Goal: Task Accomplishment & Management: Manage account settings

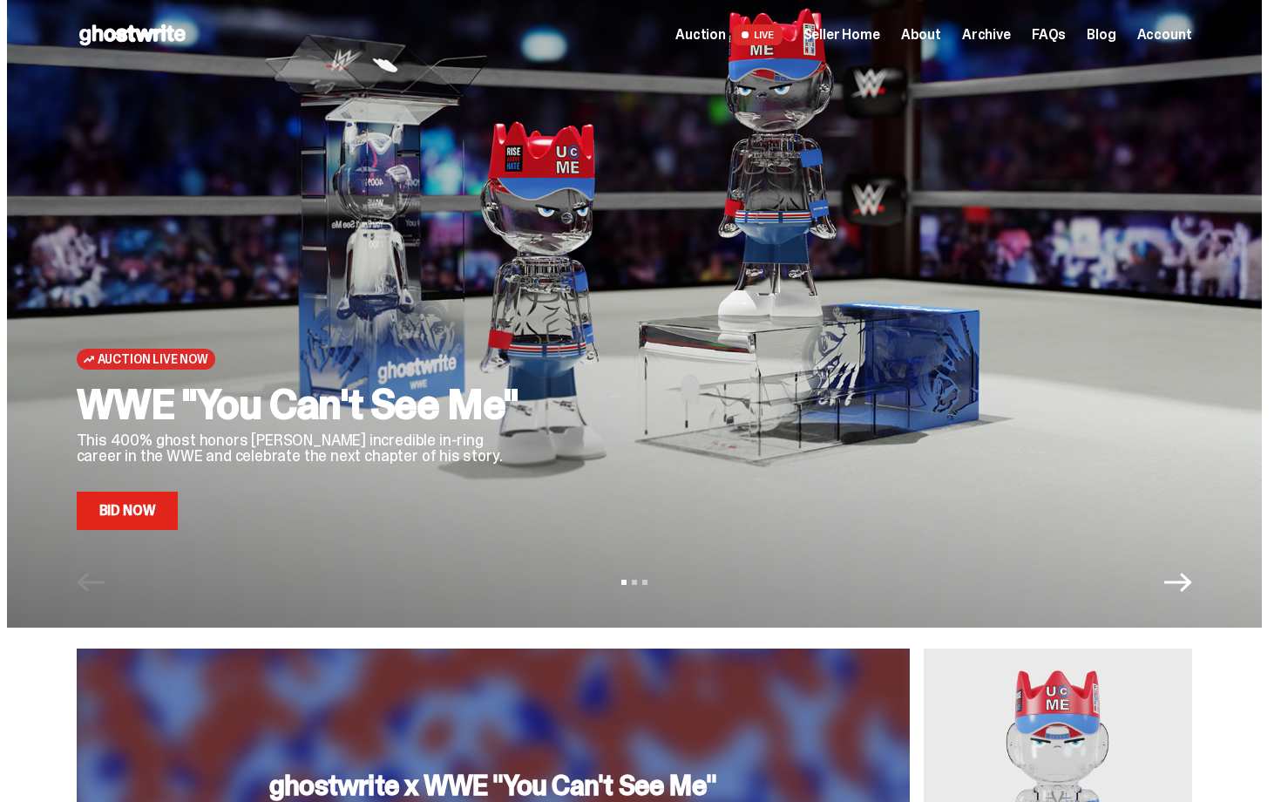
click at [854, 35] on span "Seller Home" at bounding box center [842, 35] width 77 height 14
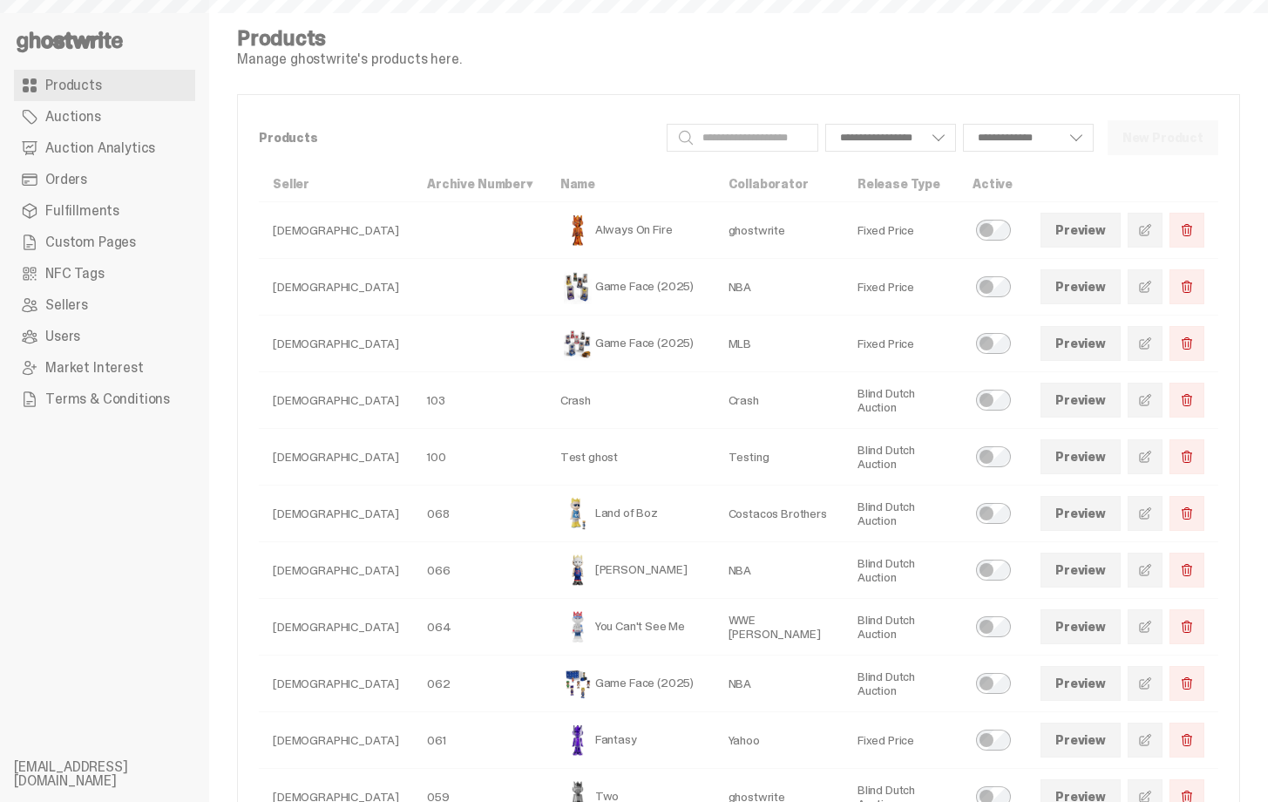
select select
click at [136, 149] on span "Auction Analytics" at bounding box center [100, 148] width 110 height 14
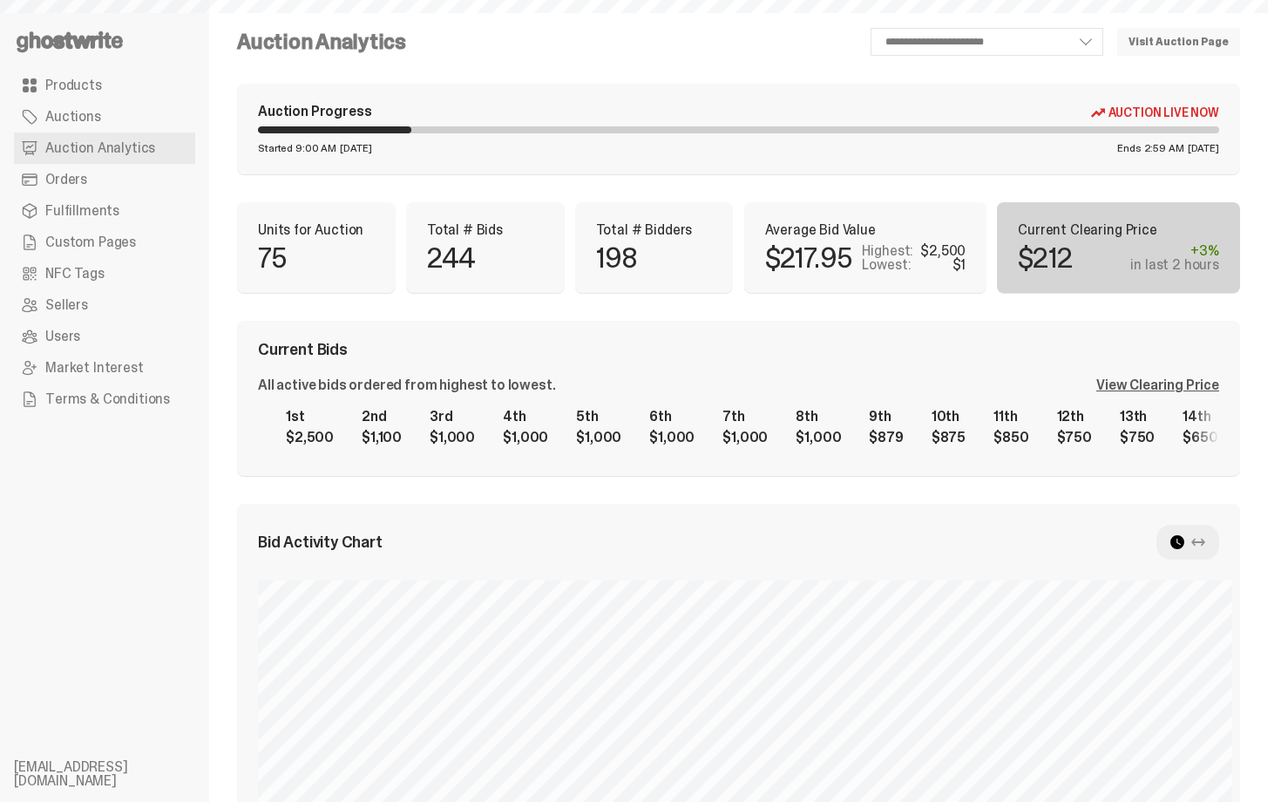
click at [126, 177] on link "Orders" at bounding box center [104, 179] width 181 height 31
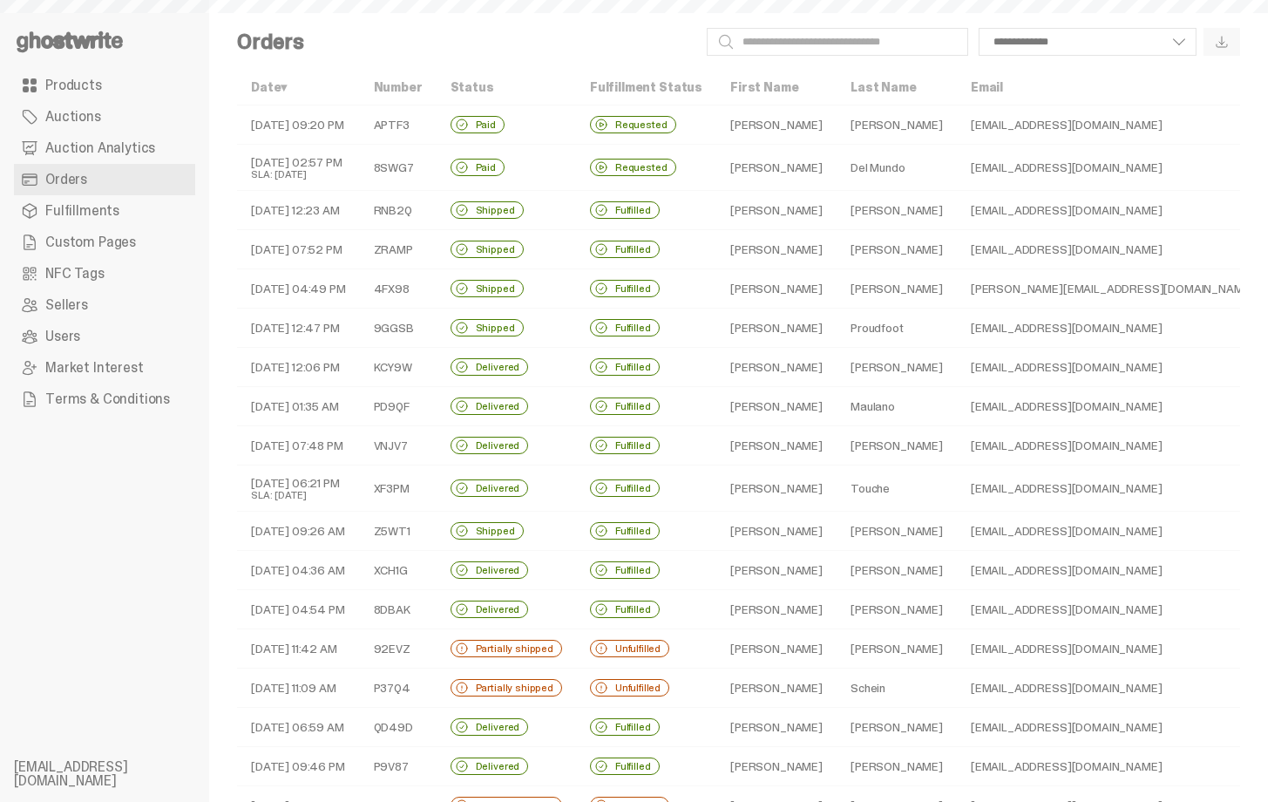
click at [129, 148] on span "Auction Analytics" at bounding box center [100, 148] width 110 height 14
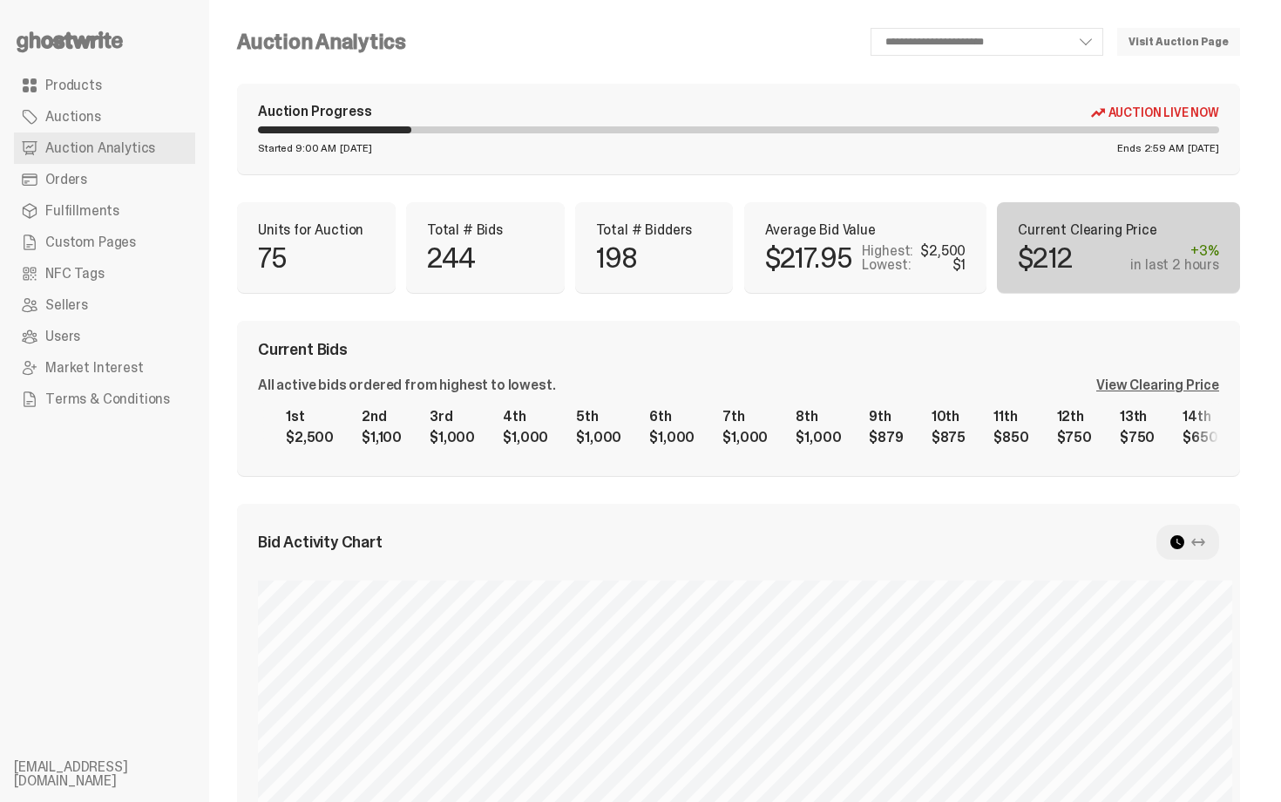
click at [1173, 387] on div "View Clearing Price" at bounding box center [1157, 385] width 123 height 14
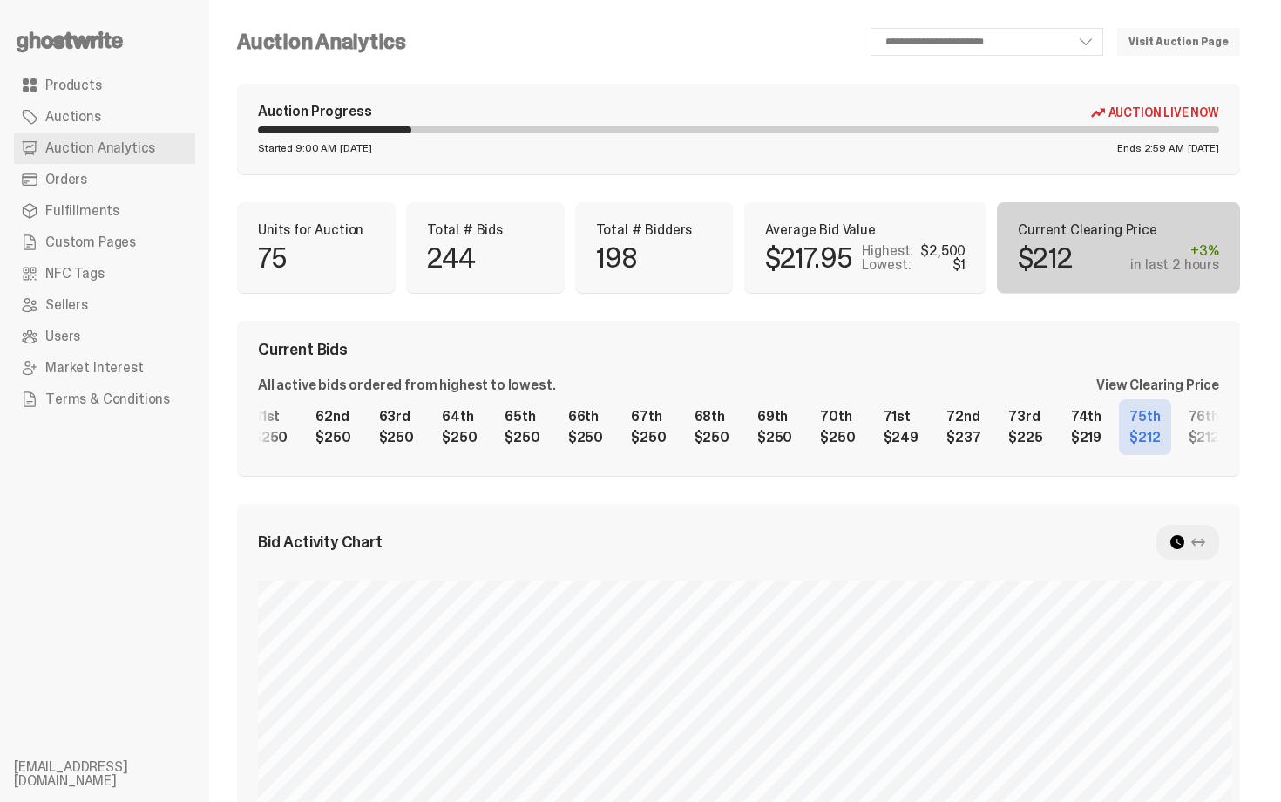
scroll to position [0, 4116]
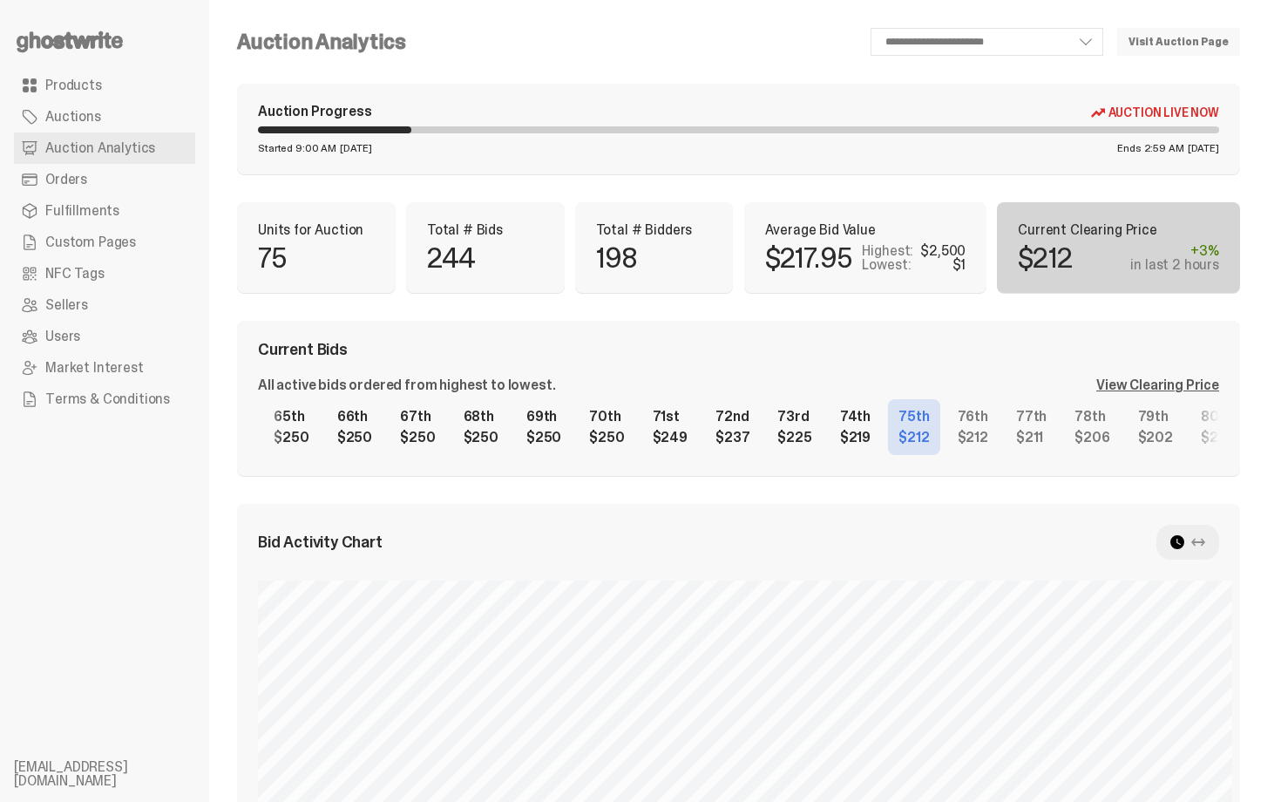
click at [987, 315] on div "**********" at bounding box center [738, 789] width 1003 height 1522
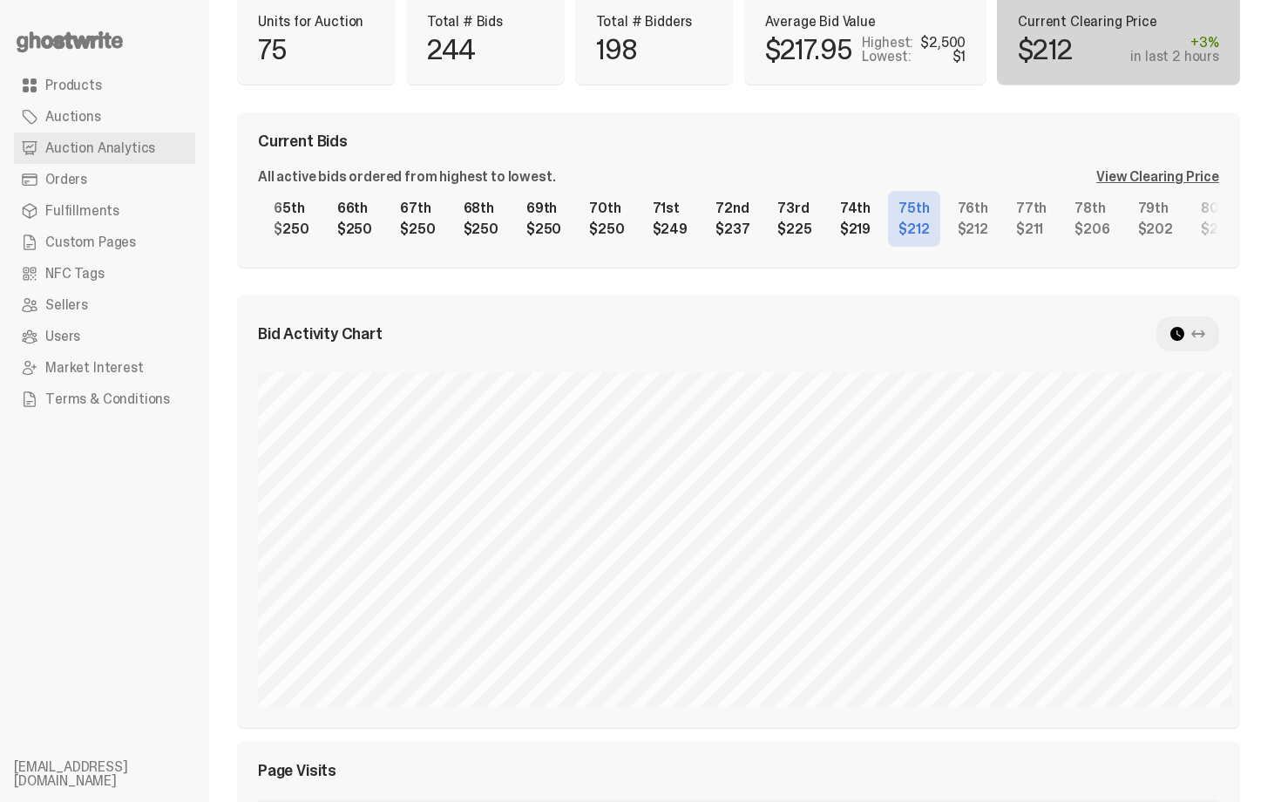
scroll to position [209, 0]
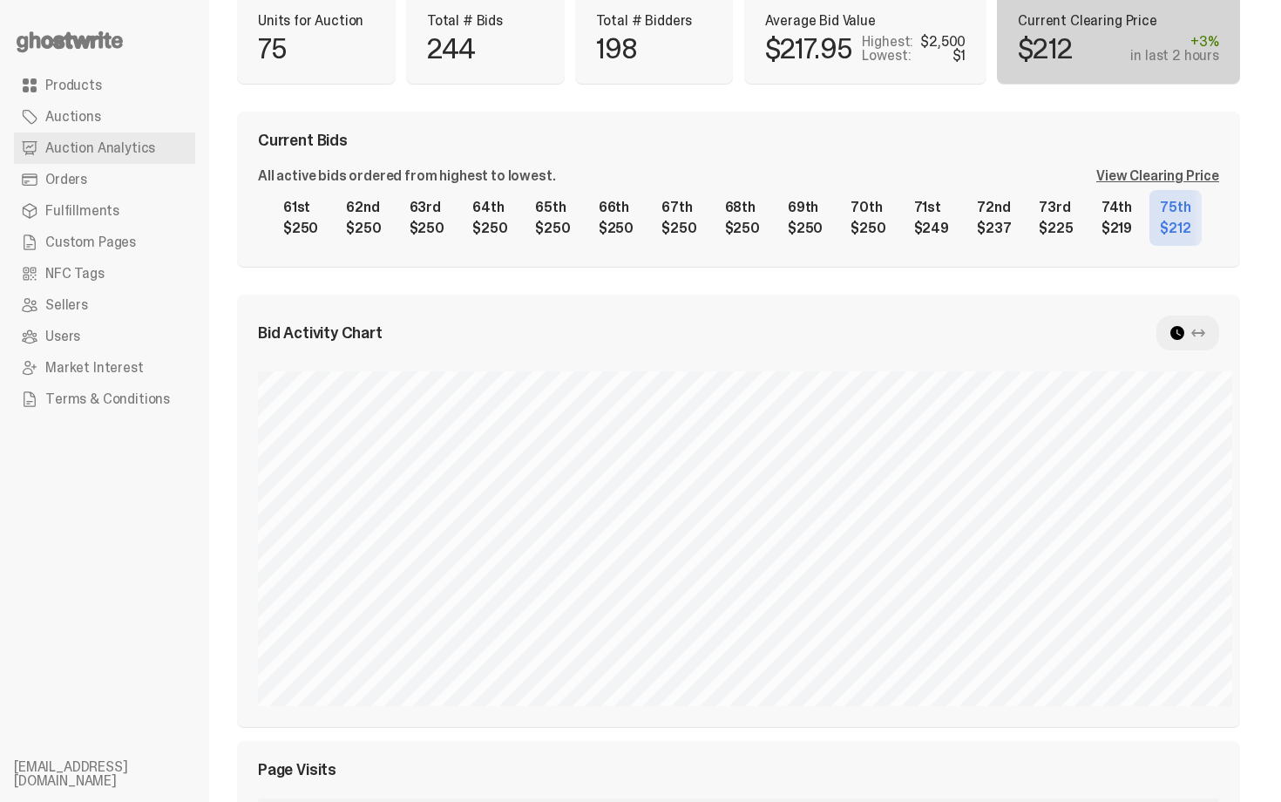
click at [995, 213] on div "1st $2,500 2nd $1,100 3rd $1,000 4th $1,000 5th $1,000 6th $1,000 7th $1,000 8t…" at bounding box center [738, 218] width 961 height 56
click at [667, 183] on div "All active bids ordered from highest to lowest. View Clearing Price 1st $2,500 …" at bounding box center [738, 207] width 961 height 77
click at [695, 196] on div "1st $2,500 2nd $1,100 3rd $1,000 4th $1,000 5th $1,000 6th $1,000 7th $1,000 8t…" at bounding box center [738, 218] width 961 height 56
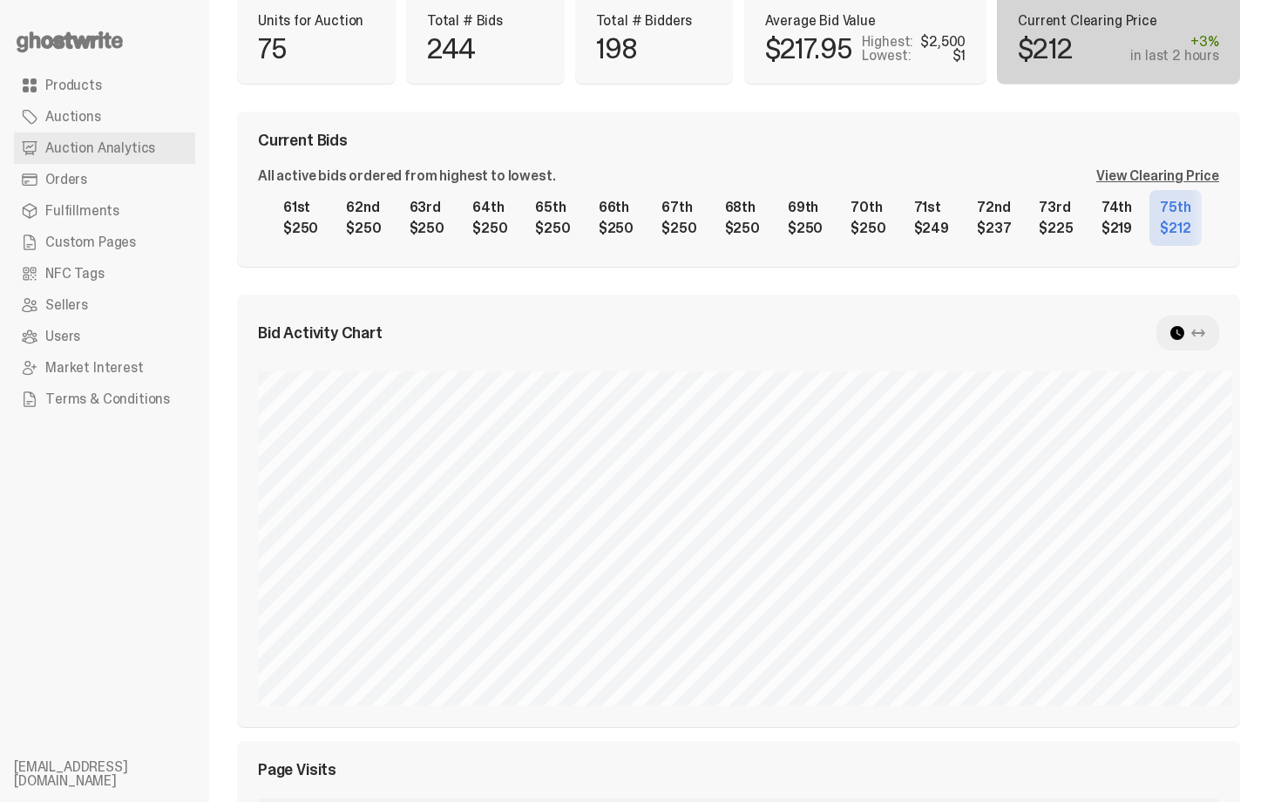
click at [695, 196] on div "1st $2,500 2nd $1,100 3rd $1,000 4th $1,000 5th $1,000 6th $1,000 7th $1,000 8t…" at bounding box center [738, 218] width 961 height 56
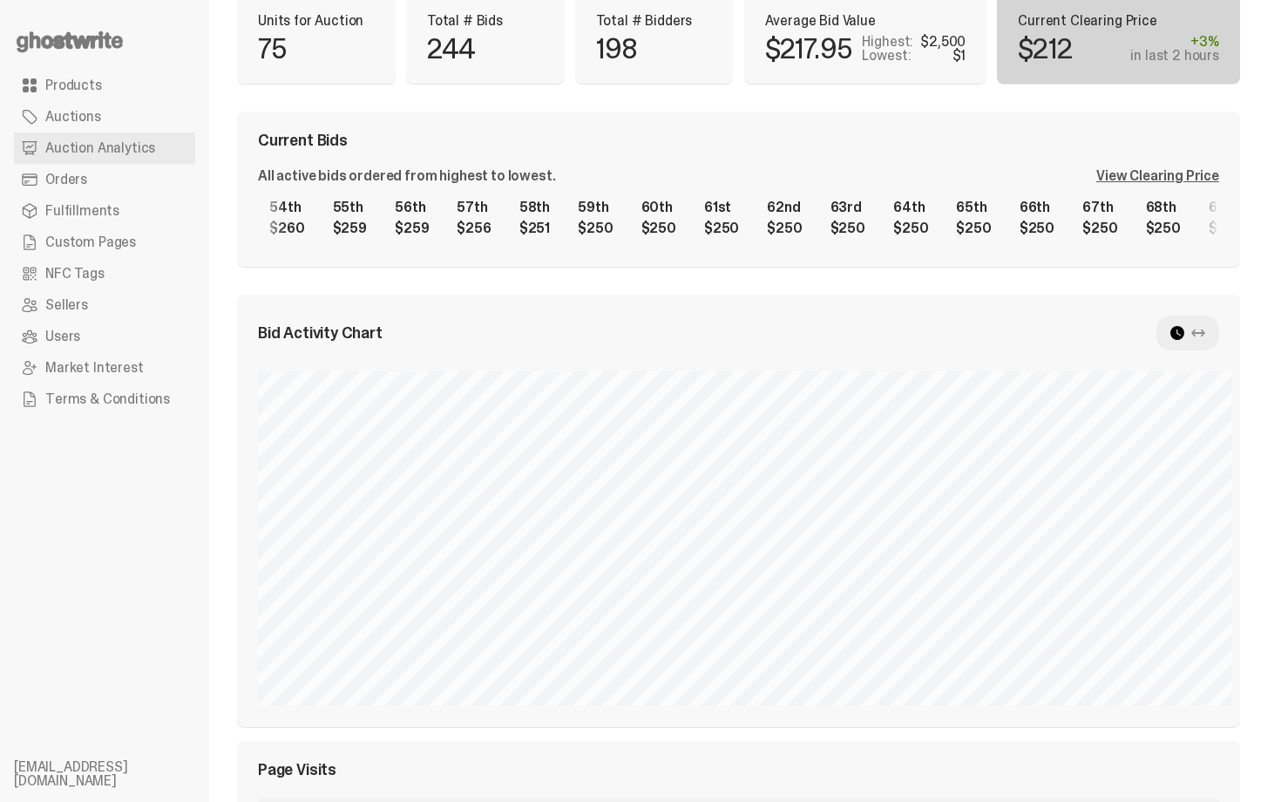
click at [1090, 225] on div "1st $2,500 2nd $1,100 3rd $1,000 4th $1,000 5th $1,000 6th $1,000 7th $1,000 8t…" at bounding box center [738, 218] width 961 height 56
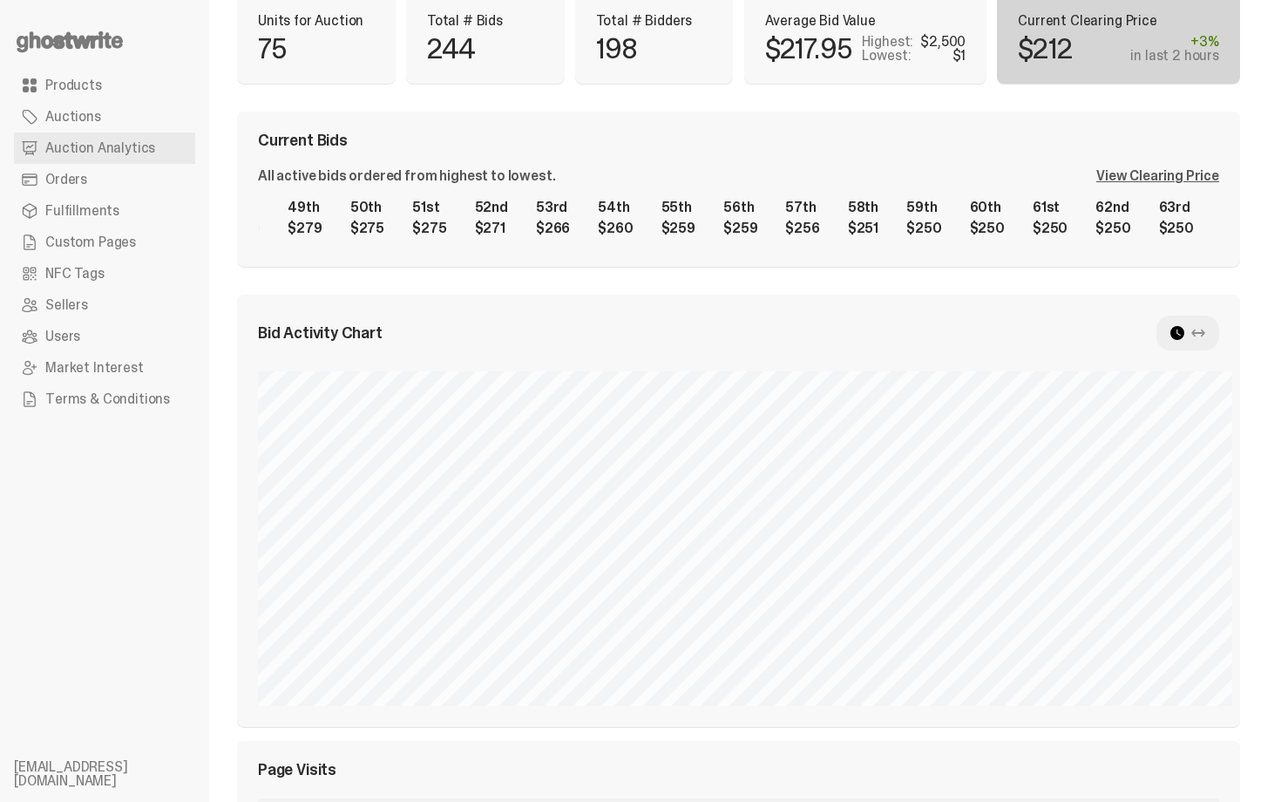
click at [1079, 205] on div "1st $2,500 2nd $1,100 3rd $1,000 4th $1,000 5th $1,000 6th $1,000 7th $1,000 8t…" at bounding box center [738, 218] width 961 height 56
drag, startPoint x: 711, startPoint y: 188, endPoint x: 1006, endPoint y: 197, distance: 294.7
click at [1007, 200] on div "All active bids ordered from highest to lowest. View Clearing Price 1st $2,500 …" at bounding box center [738, 207] width 961 height 77
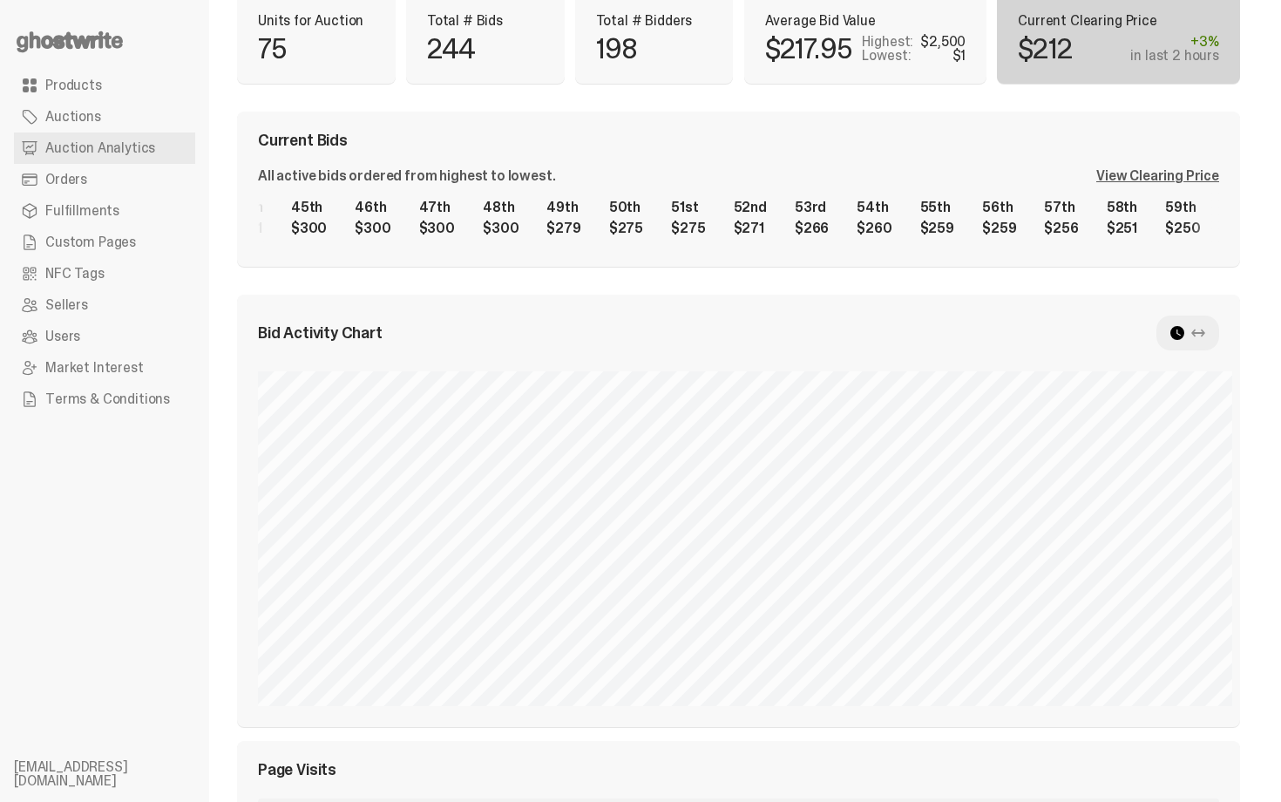
click at [1062, 207] on div "1st $2,500 2nd $1,100 3rd $1,000 4th $1,000 5th $1,000 6th $1,000 7th $1,000 8t…" at bounding box center [738, 218] width 961 height 56
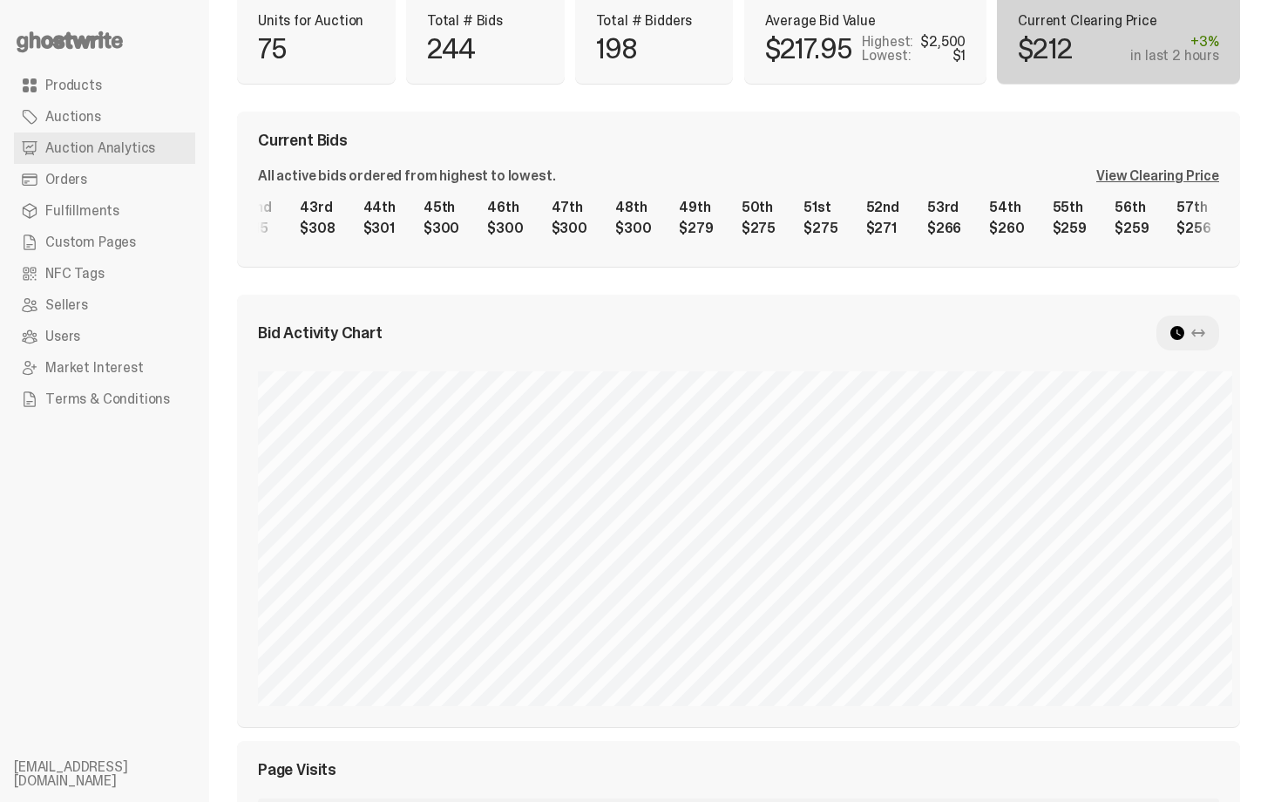
scroll to position [0, 2711]
click at [878, 201] on div "1st $2,500 2nd $1,100 3rd $1,000 4th $1,000 5th $1,000 6th $1,000 7th $1,000 8t…" at bounding box center [738, 218] width 961 height 56
click at [838, 120] on div "Current Bids All active bids ordered from highest to lowest. View Clearing Pric…" at bounding box center [738, 189] width 1003 height 155
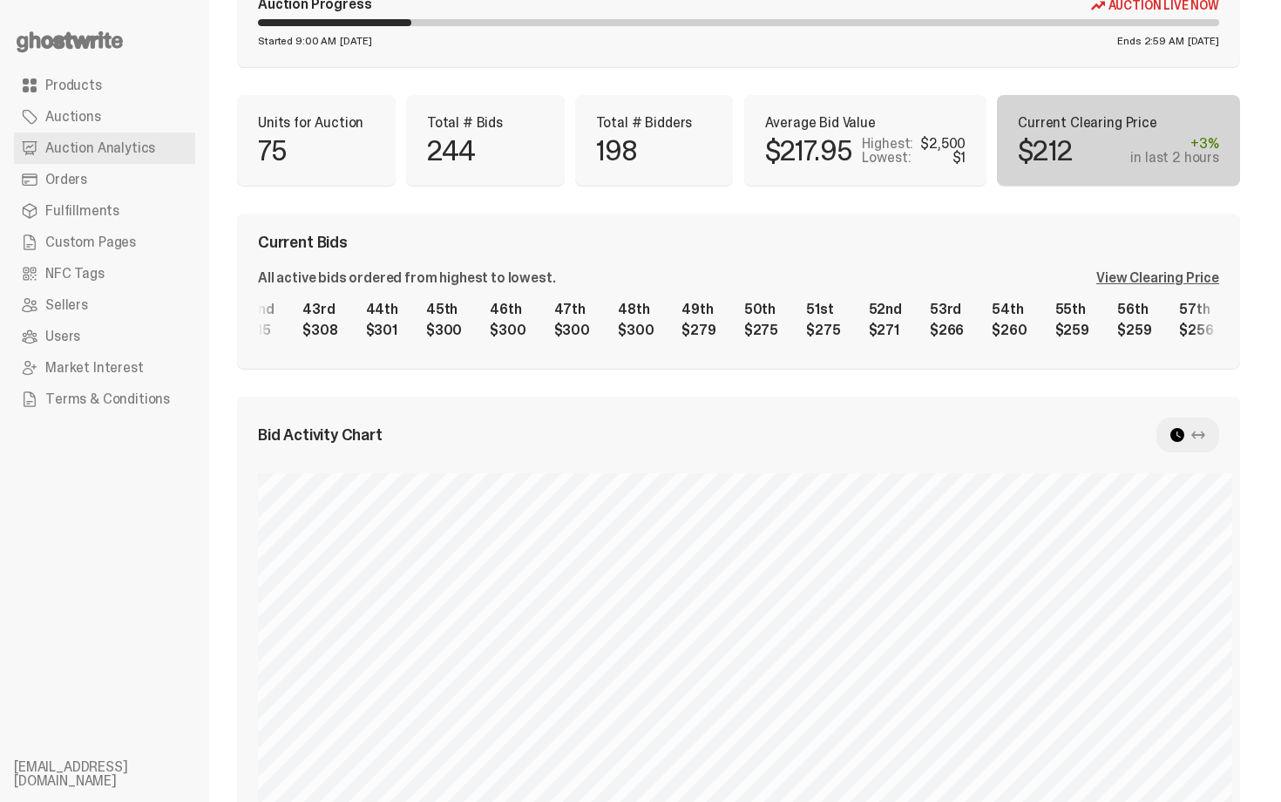
scroll to position [105, 0]
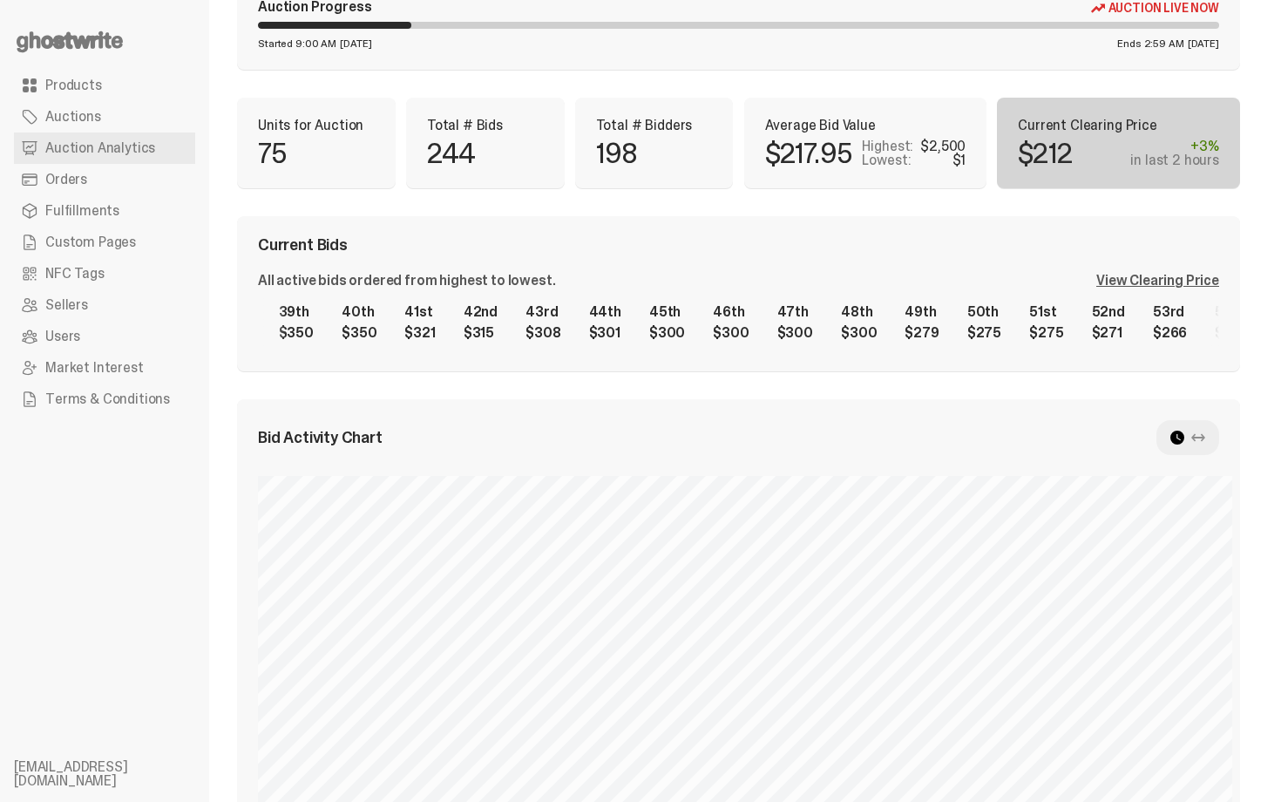
click at [801, 321] on div "1st $2,500 2nd $1,100 3rd $1,000 4th $1,000 5th $1,000 6th $1,000 7th $1,000 8t…" at bounding box center [738, 323] width 961 height 56
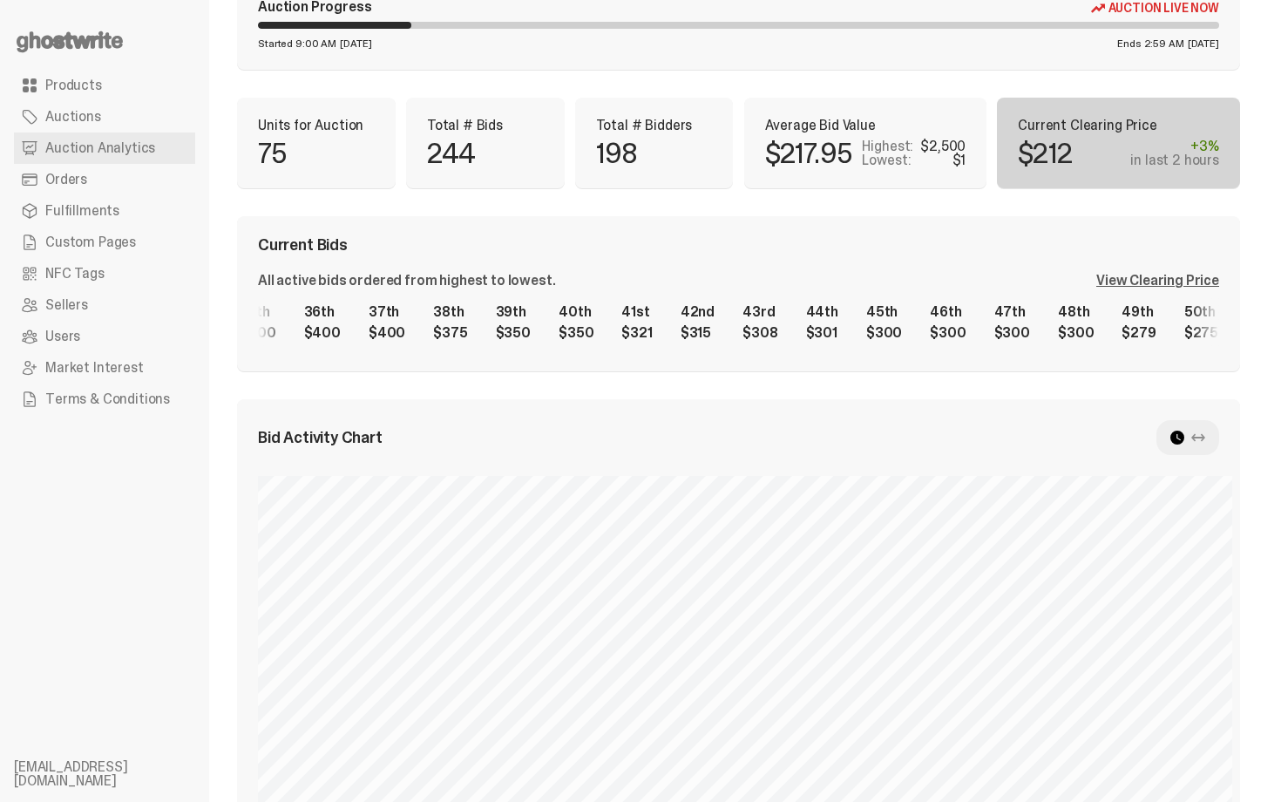
click at [961, 306] on div "1st $2,500 2nd $1,100 3rd $1,000 4th $1,000 5th $1,000 6th $1,000 7th $1,000 8t…" at bounding box center [738, 323] width 961 height 56
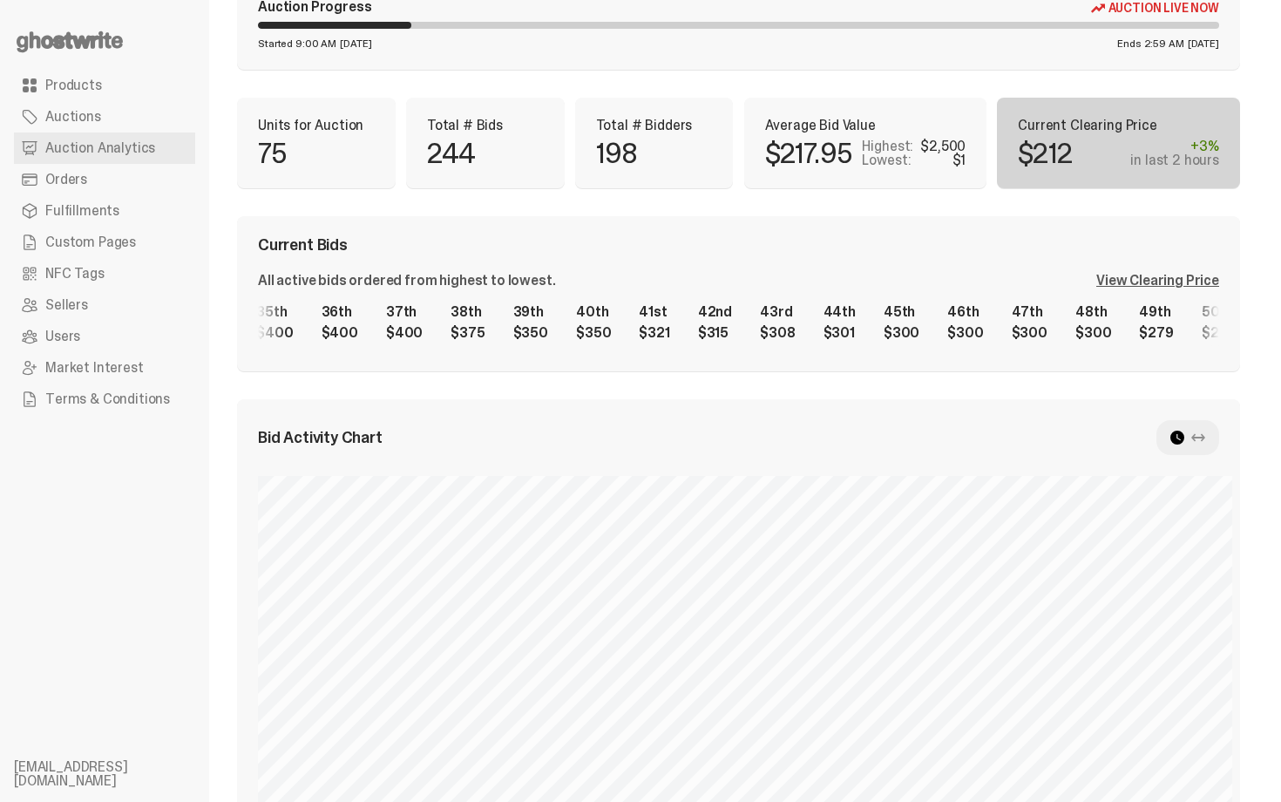
click at [920, 266] on div "Current Bids All active bids ordered from highest to lowest. View Clearing Pric…" at bounding box center [738, 293] width 1003 height 155
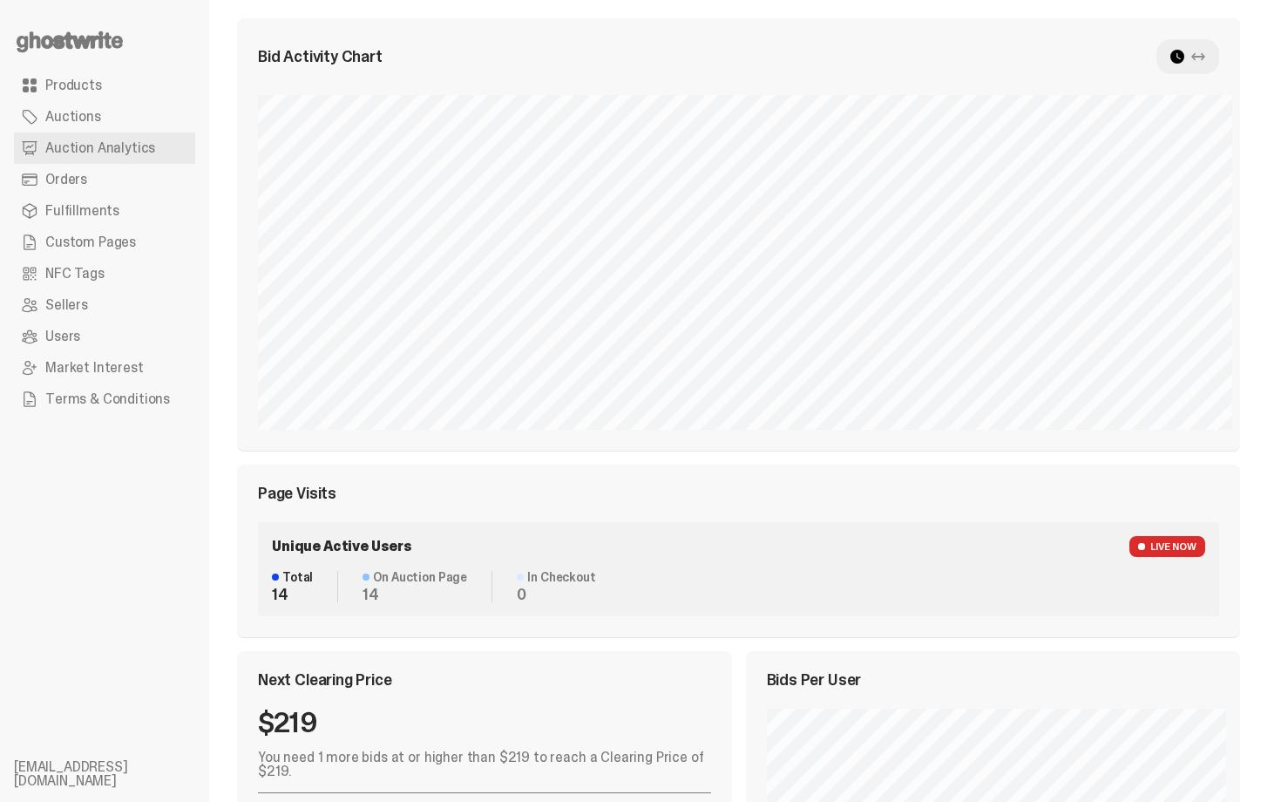
scroll to position [367, 0]
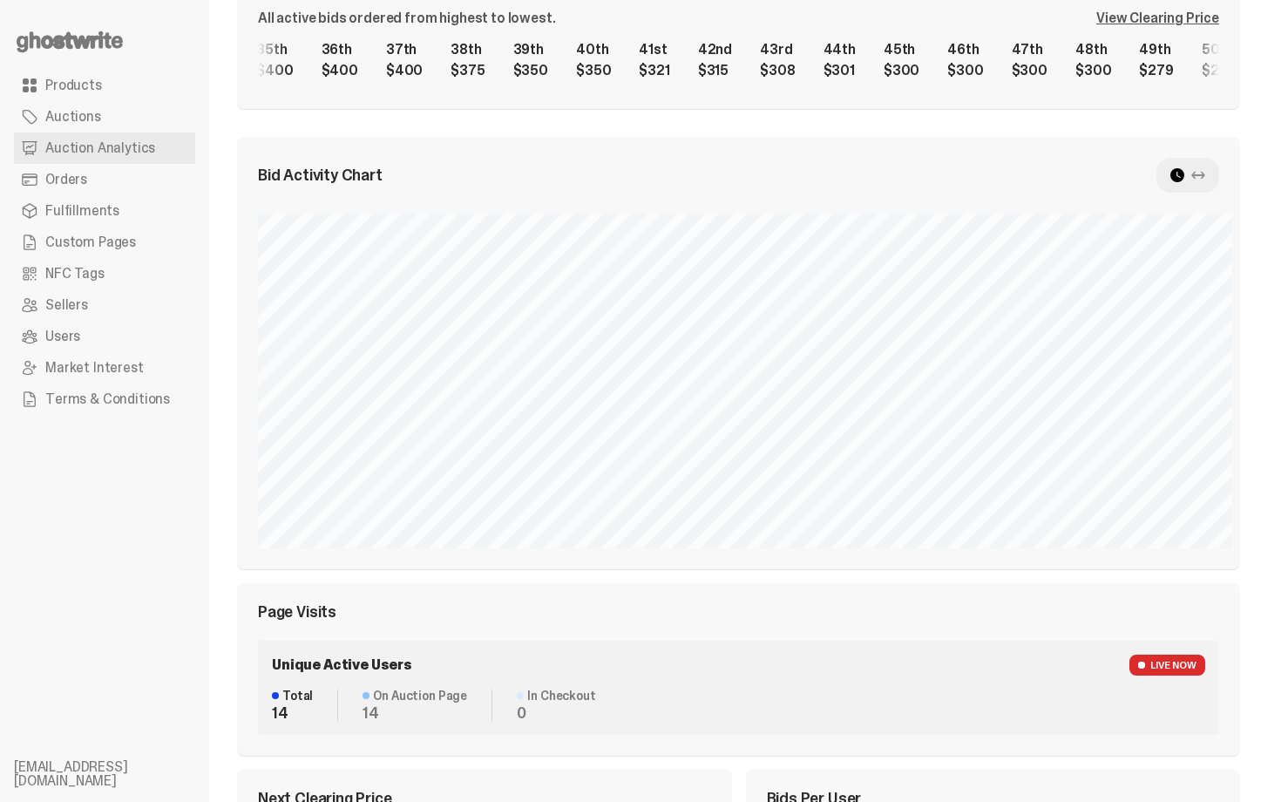
drag, startPoint x: 1280, startPoint y: 452, endPoint x: 1251, endPoint y: 244, distance: 210.4
click at [1251, 244] on html "**********" at bounding box center [634, 34] width 1268 height 802
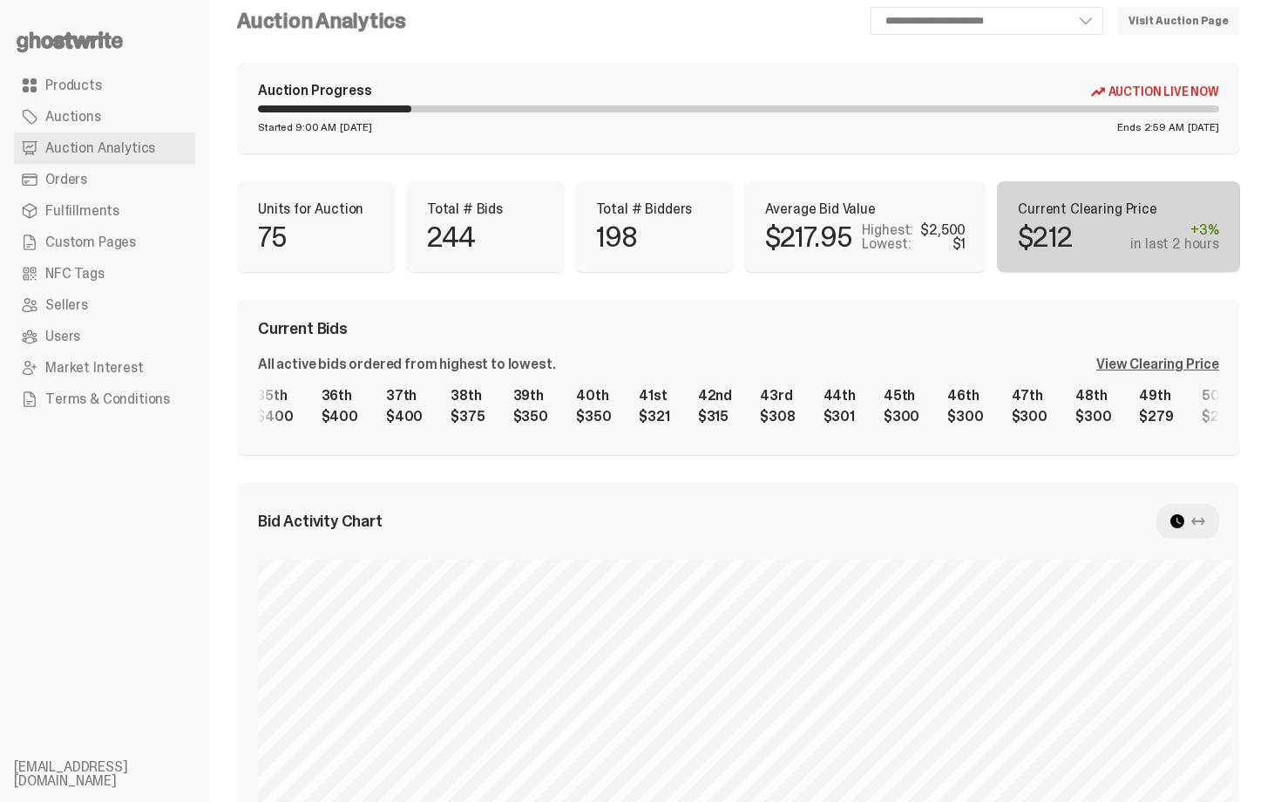
scroll to position [18, 0]
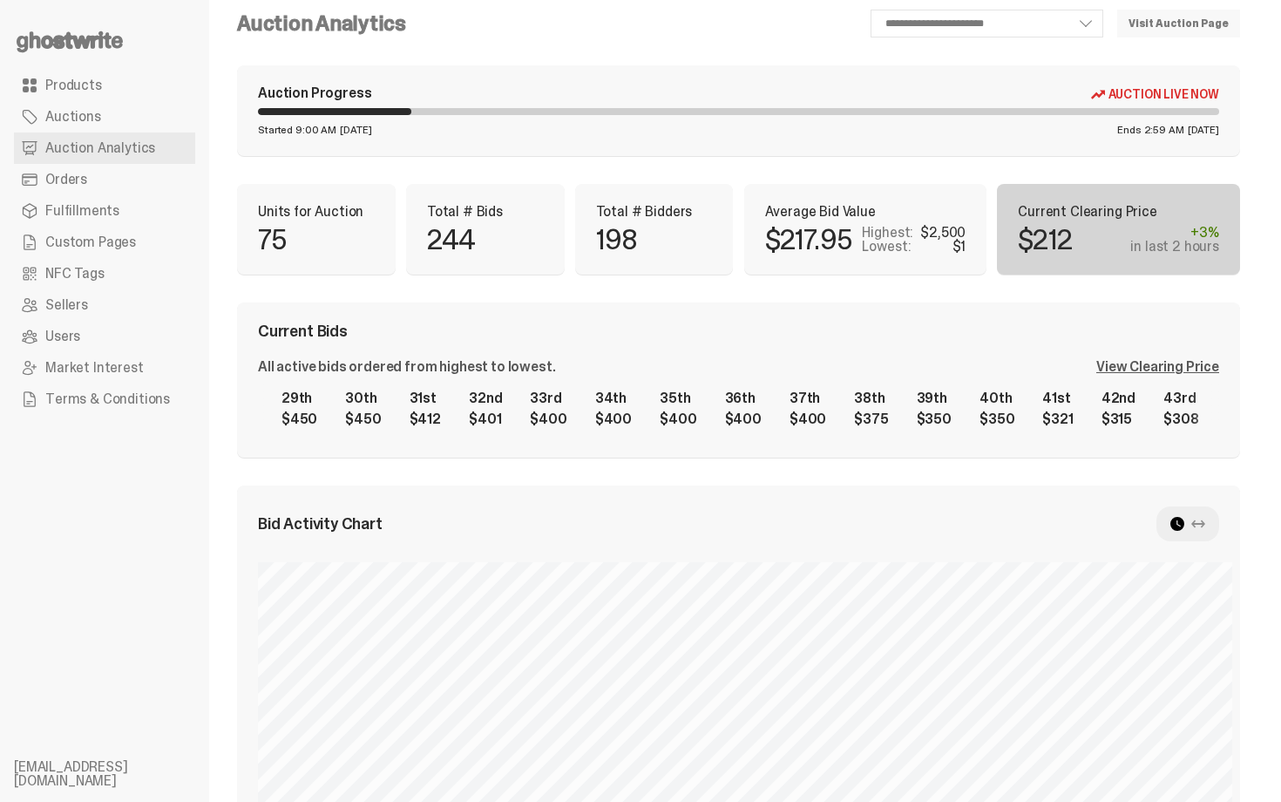
click at [1219, 430] on div "1st $2,500 2nd $1,100 3rd $1,000 4th $1,000 5th $1,000 6th $1,000 7th $1,000 8t…" at bounding box center [738, 409] width 961 height 56
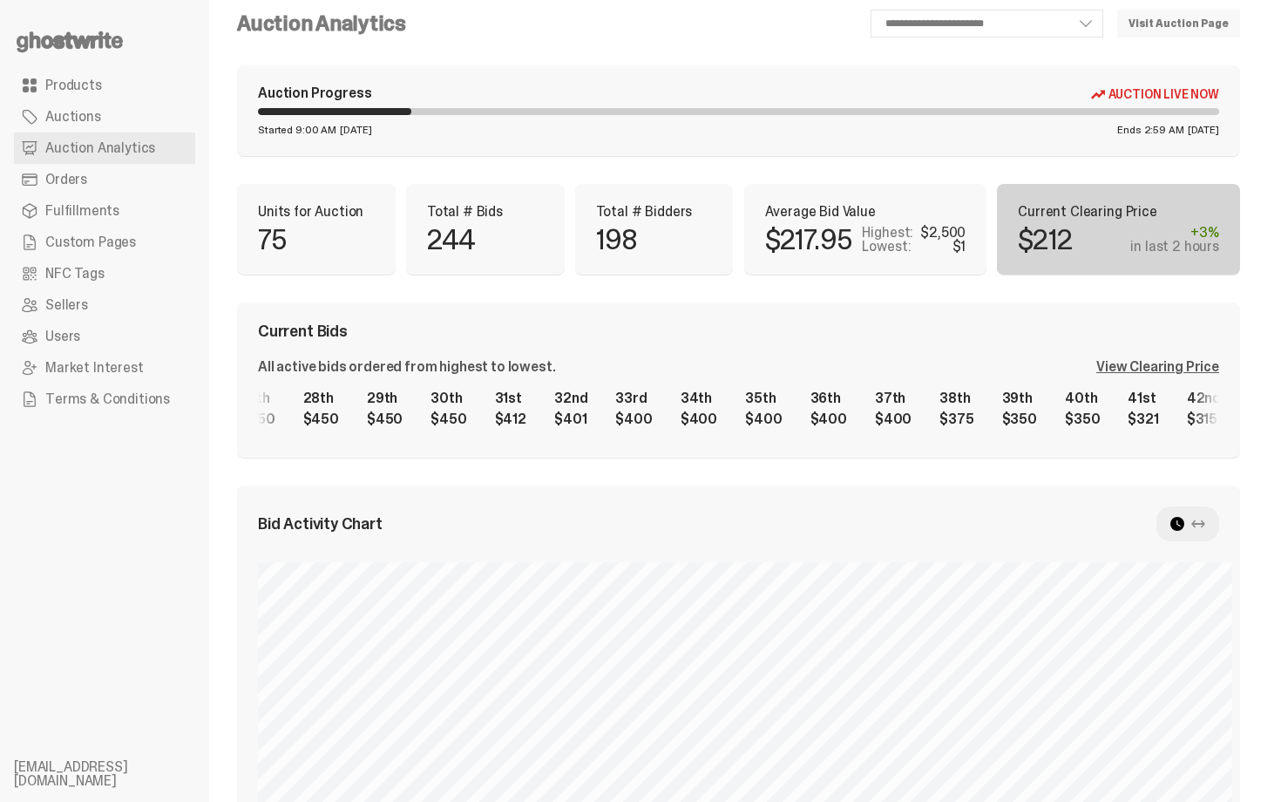
click at [880, 456] on div "Current Bids All active bids ordered from highest to lowest. View Clearing Pric…" at bounding box center [738, 379] width 1003 height 155
click at [974, 412] on div "1st $2,500 2nd $1,100 3rd $1,000 4th $1,000 5th $1,000 6th $1,000 7th $1,000 8t…" at bounding box center [738, 409] width 961 height 56
drag, startPoint x: 1154, startPoint y: 437, endPoint x: 543, endPoint y: 449, distance: 611.1
click at [540, 449] on div "Current Bids All active bids ordered from highest to lowest. View Clearing Pric…" at bounding box center [738, 379] width 1003 height 155
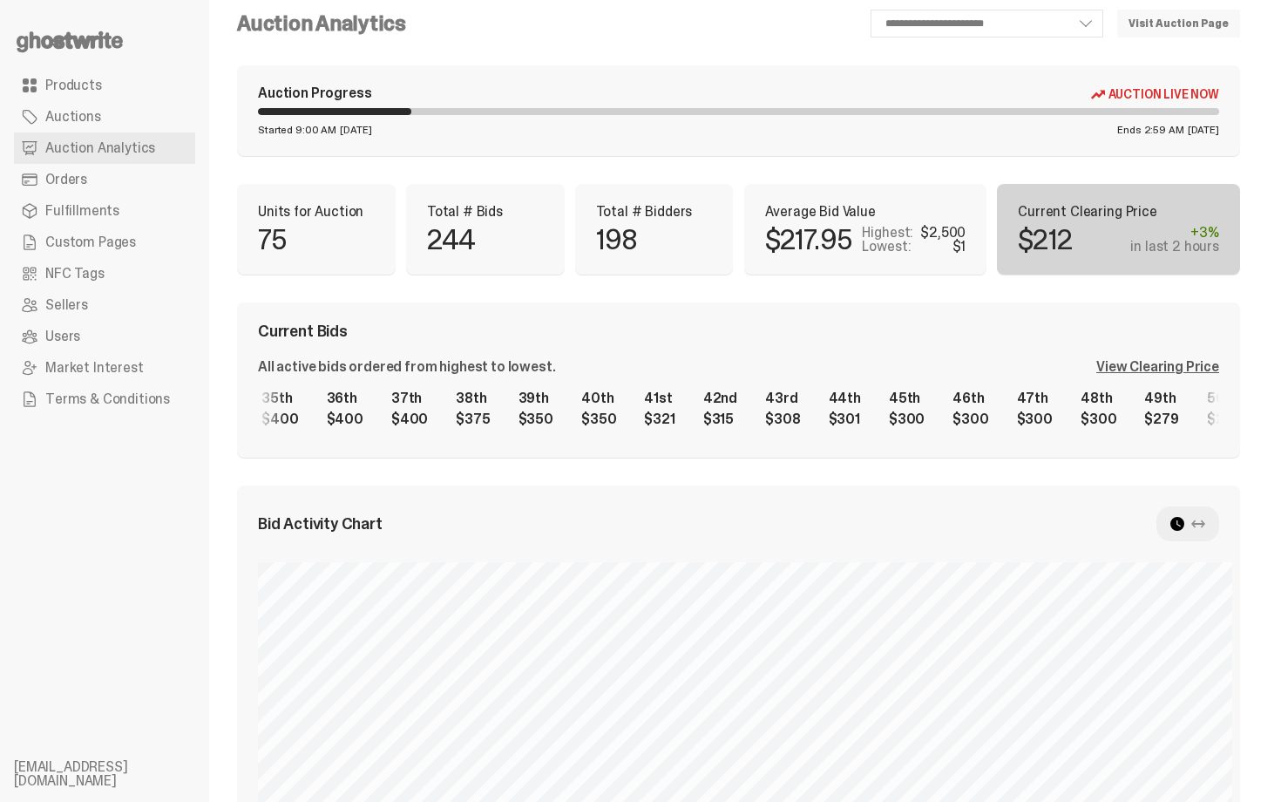
click at [384, 394] on div "1st $2,500 2nd $1,100 3rd $1,000 4th $1,000 5th $1,000 6th $1,000 7th $1,000 8t…" at bounding box center [738, 409] width 961 height 56
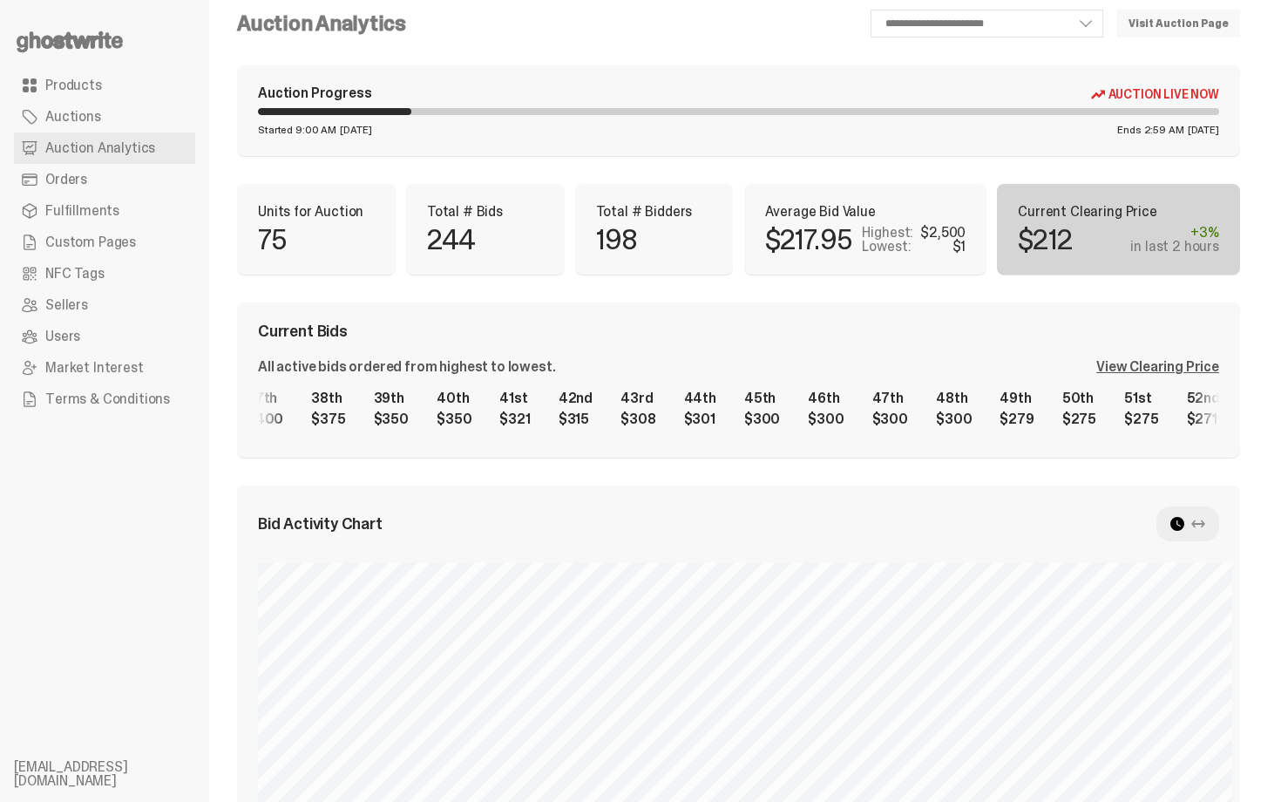
scroll to position [0, 2402]
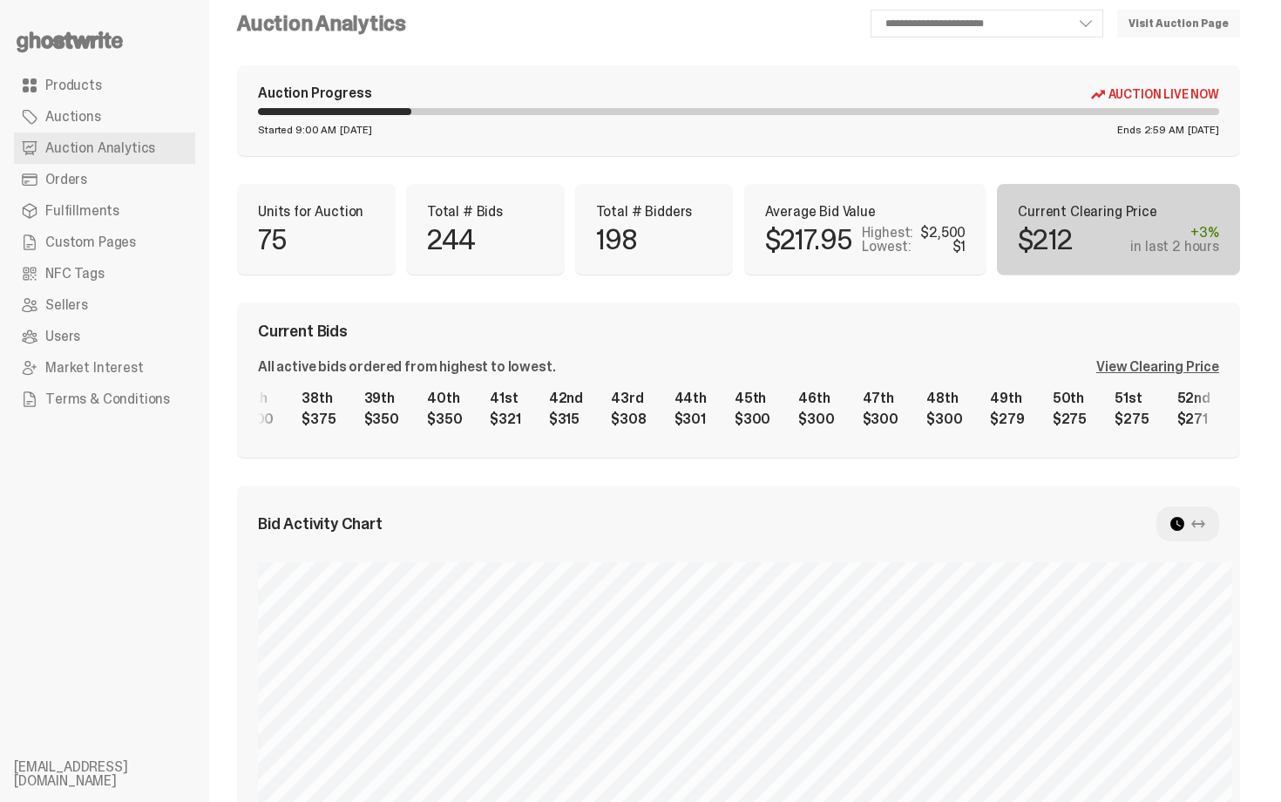
click at [876, 421] on div "1st $2,500 2nd $1,100 3rd $1,000 4th $1,000 5th $1,000 6th $1,000 7th $1,000 8t…" at bounding box center [738, 409] width 961 height 56
click at [1132, 336] on div "Current Bids" at bounding box center [738, 331] width 961 height 16
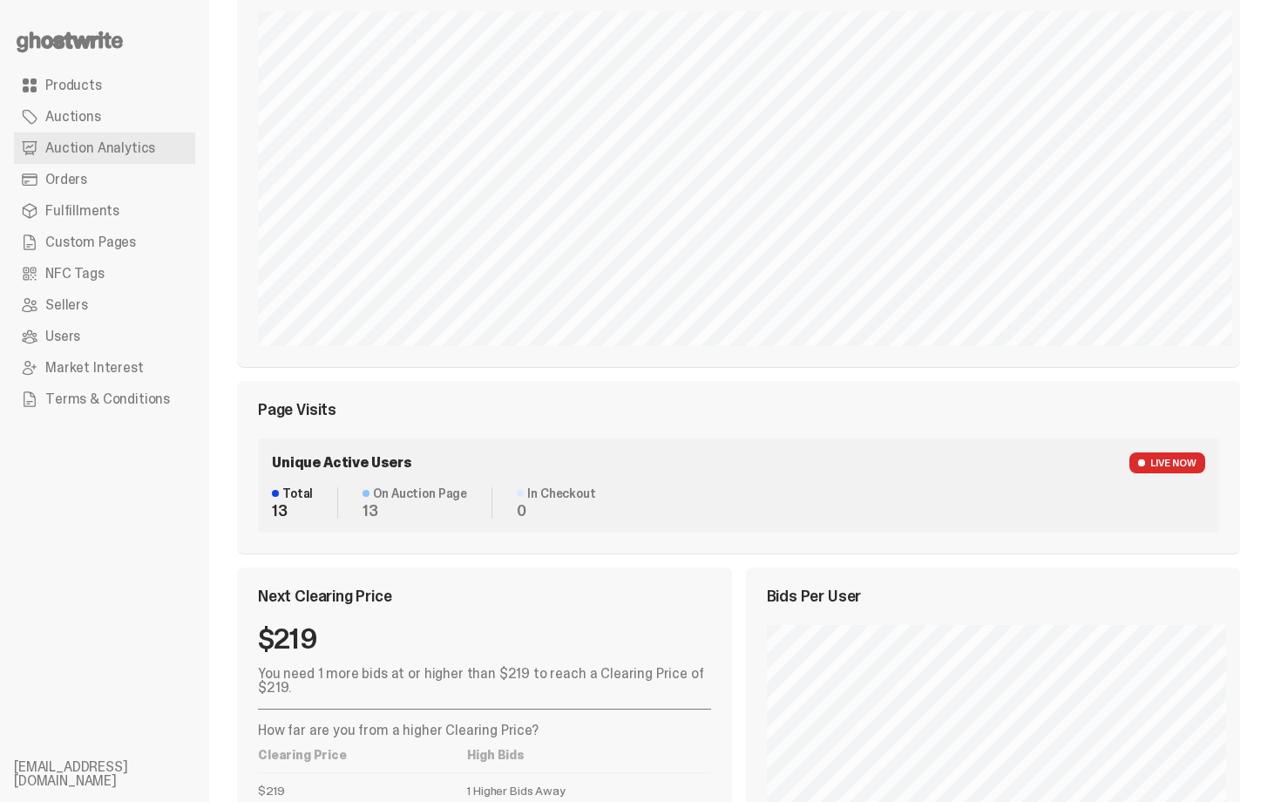
click at [757, 348] on div "Bid Activity Chart Bid Distribution Page Visits Unique Active Users LIVE NOW To…" at bounding box center [738, 244] width 1003 height 619
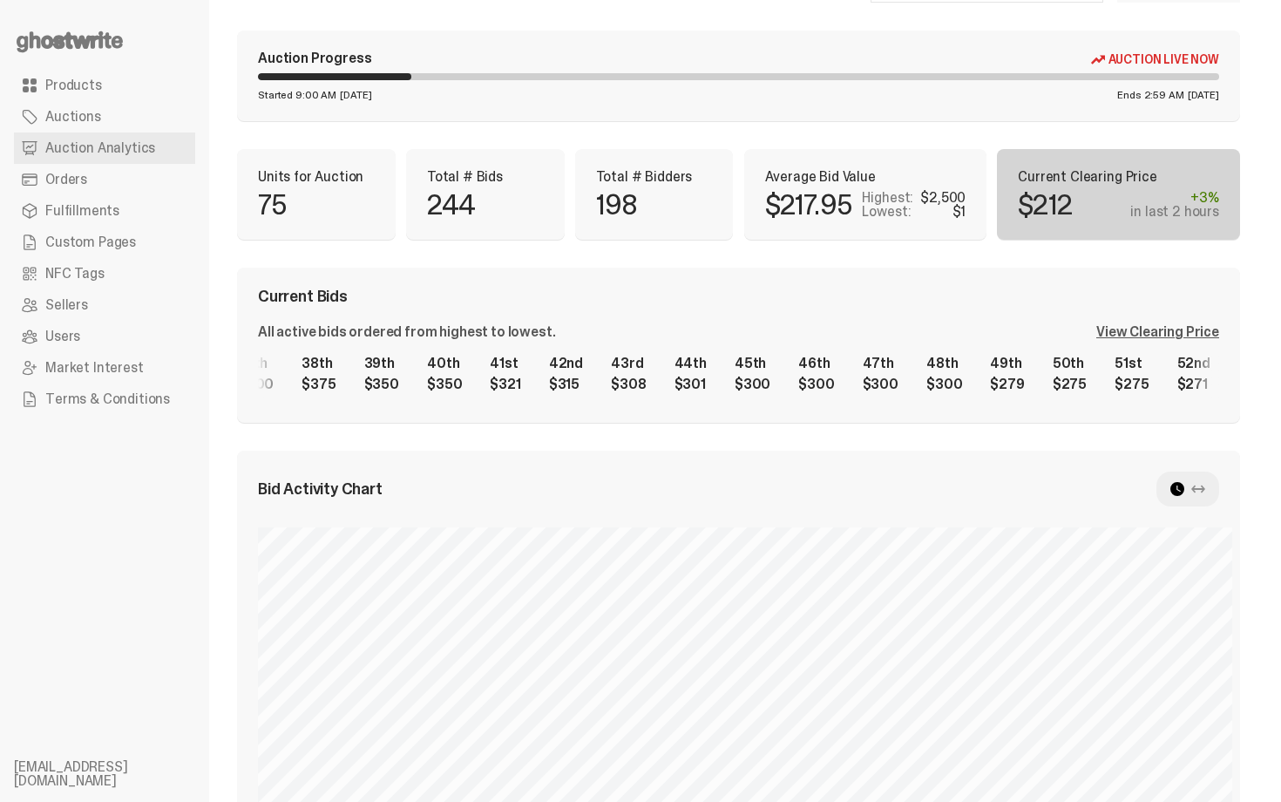
scroll to position [0, 0]
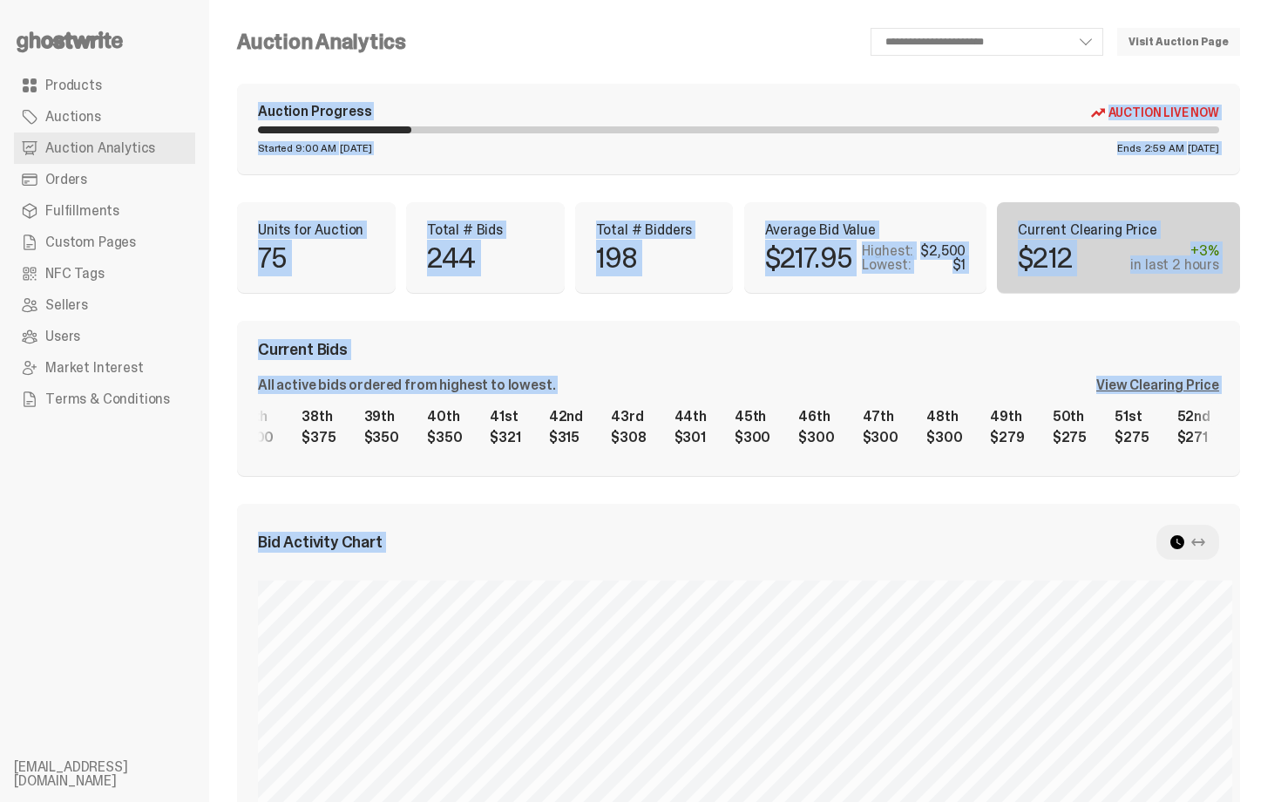
drag, startPoint x: 1280, startPoint y: 279, endPoint x: 1280, endPoint y: -24, distance: 303.3
click at [1268, 0] on html "**********" at bounding box center [634, 401] width 1268 height 802
click at [987, 146] on div "Started 9:00 AM [DATE] Ends 2:59 AM [DATE]" at bounding box center [738, 148] width 961 height 10
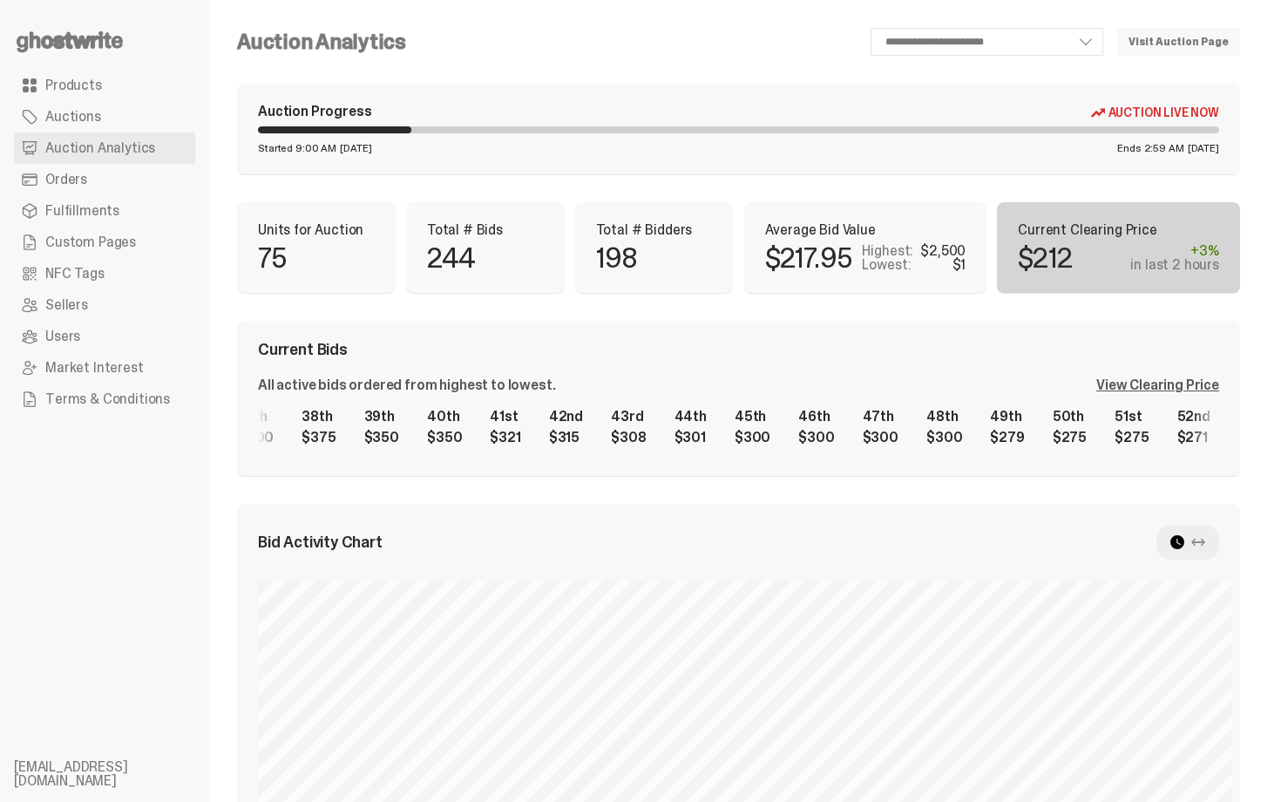
click at [112, 173] on link "Orders" at bounding box center [104, 179] width 181 height 31
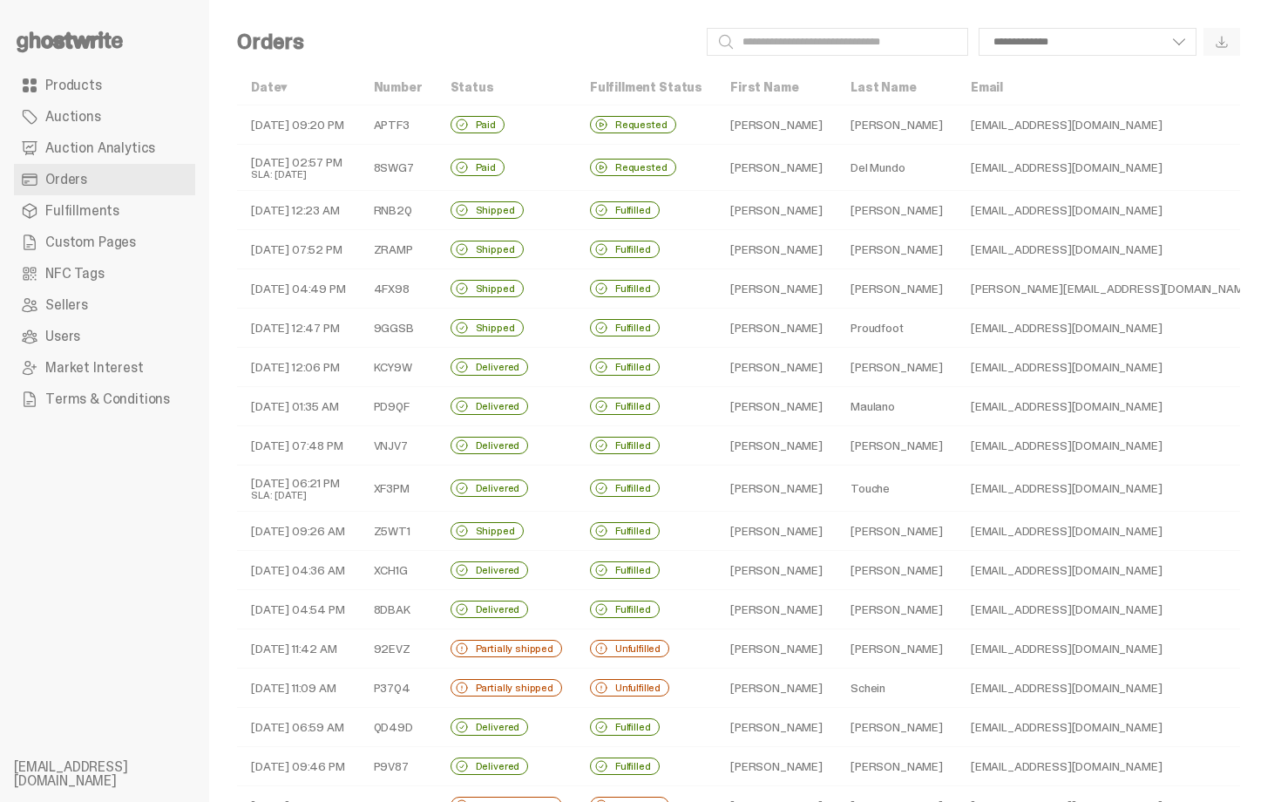
click at [469, 120] on span at bounding box center [462, 125] width 14 height 14
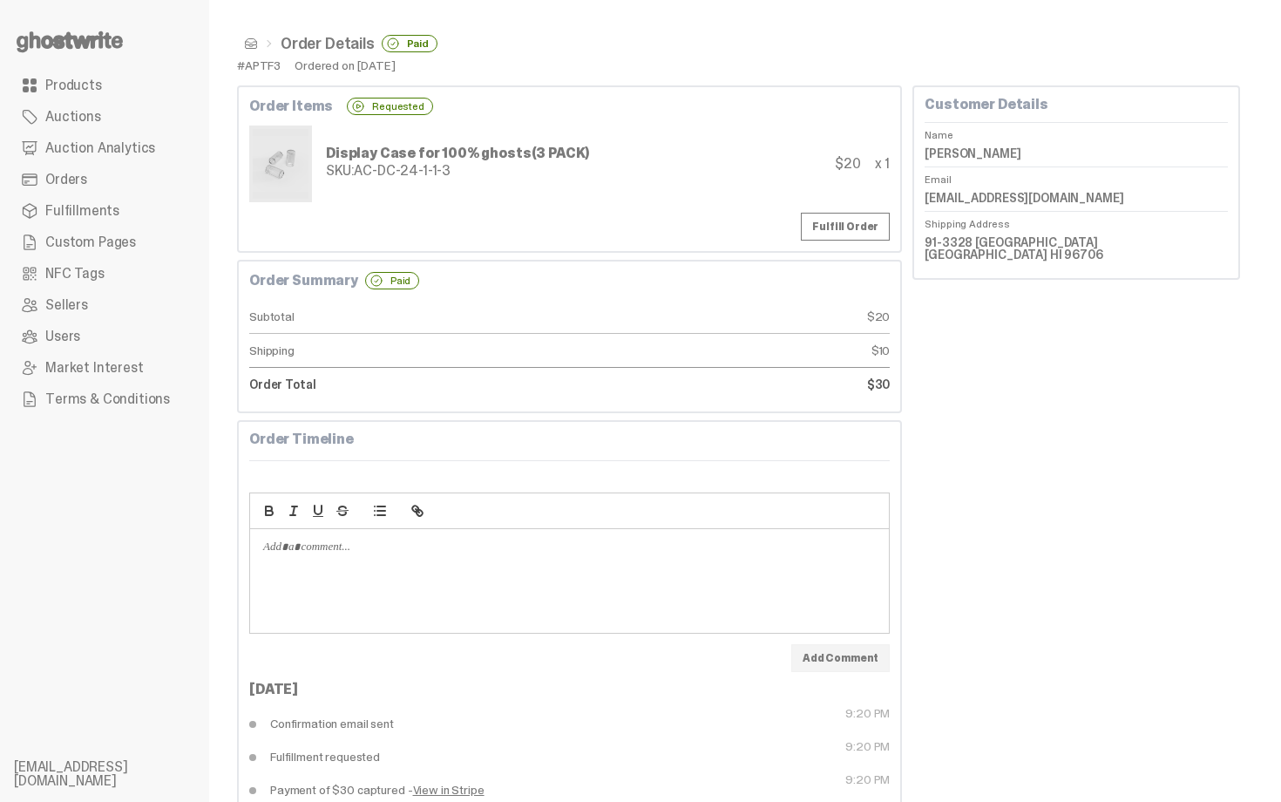
drag, startPoint x: 935, startPoint y: 149, endPoint x: 1069, endPoint y: 147, distance: 133.4
click at [1069, 147] on dd "[PERSON_NAME]" at bounding box center [1076, 153] width 303 height 26
copy dd "[PERSON_NAME]"
click at [254, 40] on span at bounding box center [251, 44] width 14 height 14
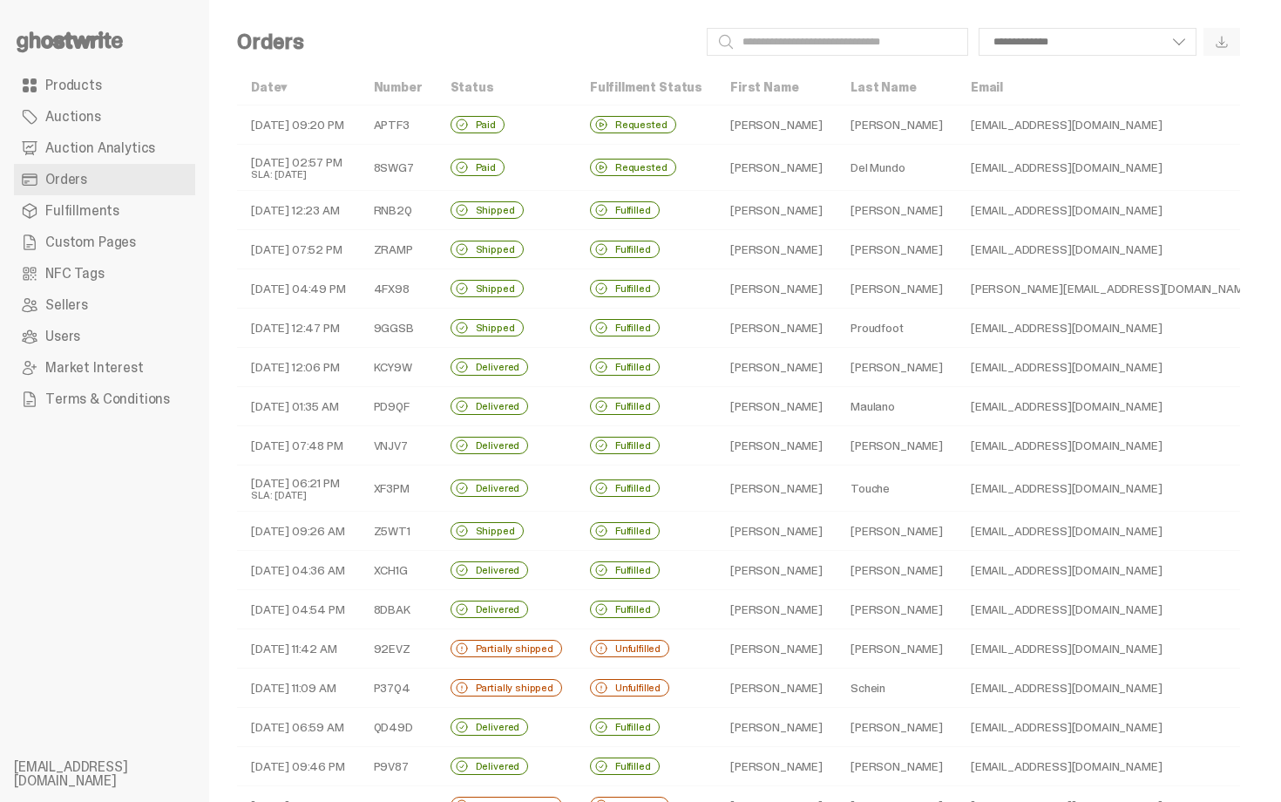
click at [469, 165] on span at bounding box center [462, 167] width 14 height 14
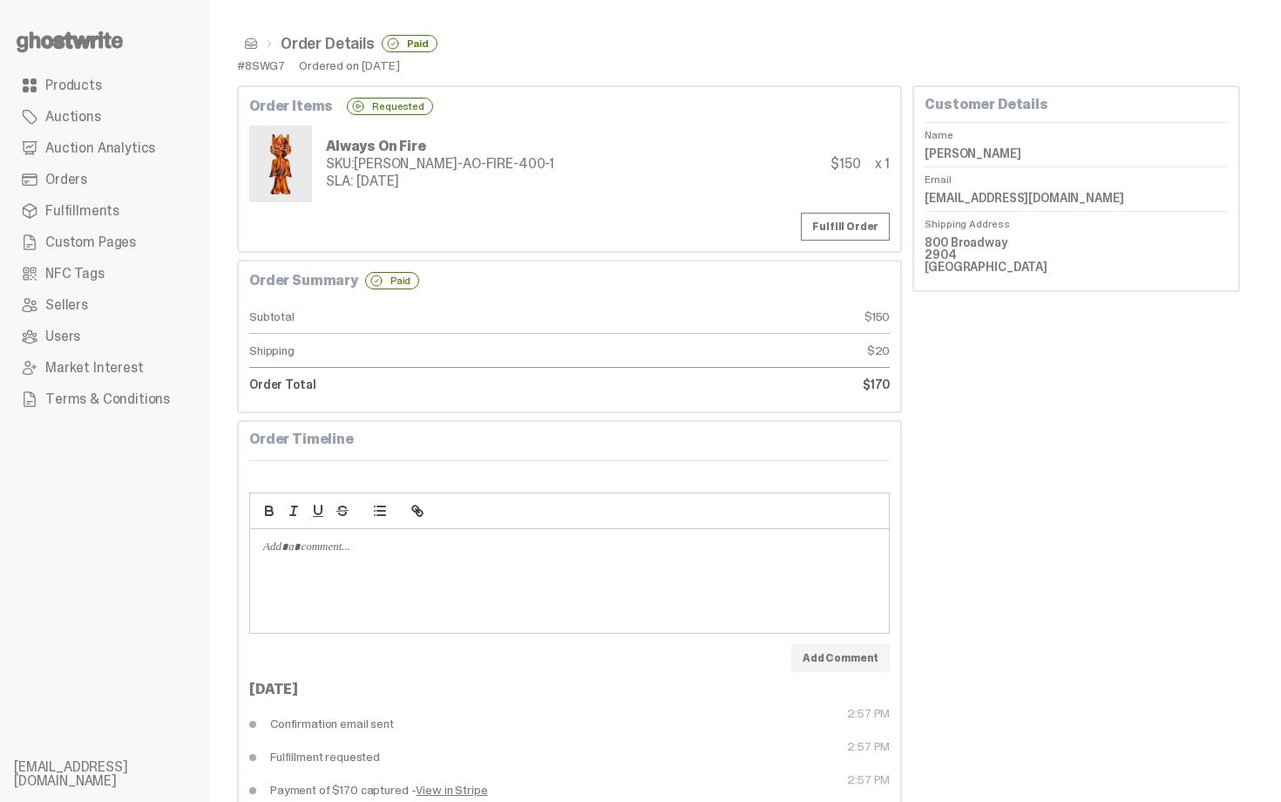
click at [255, 50] on span at bounding box center [251, 44] width 14 height 14
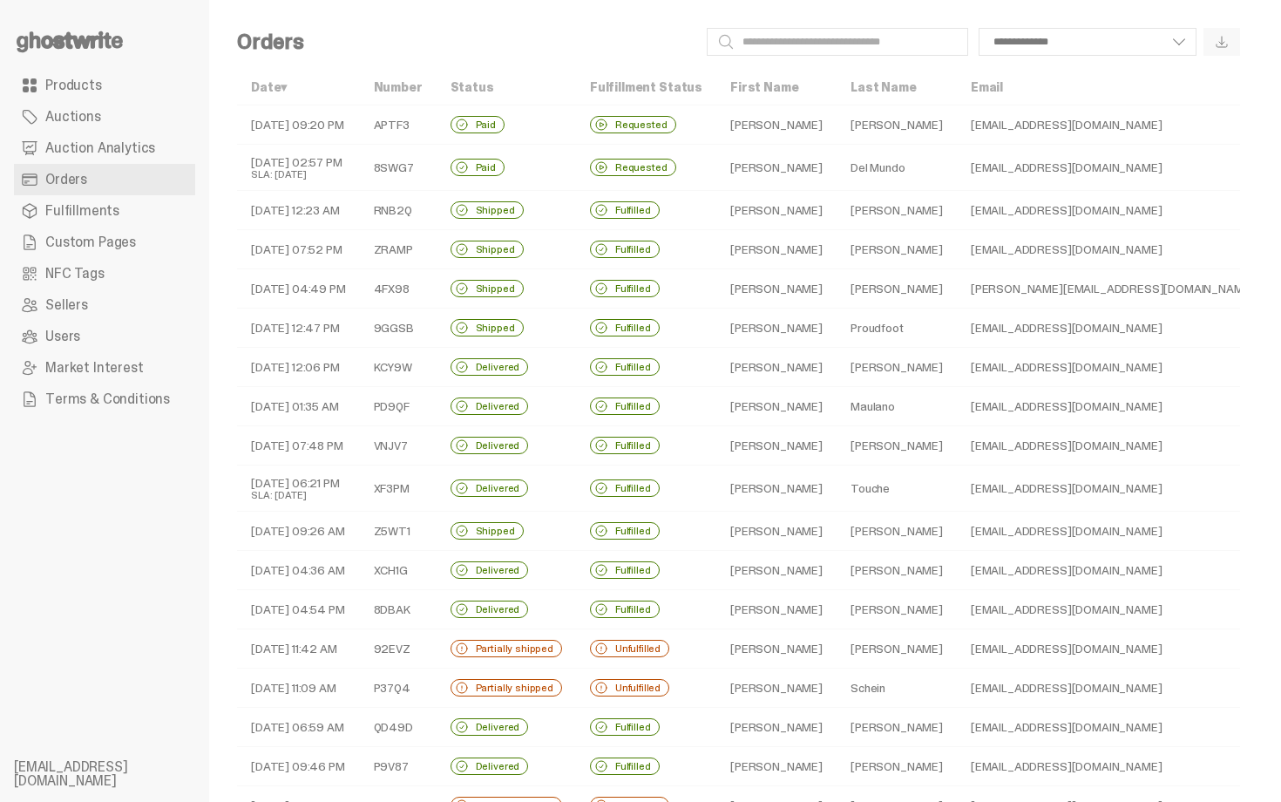
click at [837, 208] on td "[PERSON_NAME]" at bounding box center [897, 210] width 120 height 39
